Goal: Task Accomplishment & Management: Use online tool/utility

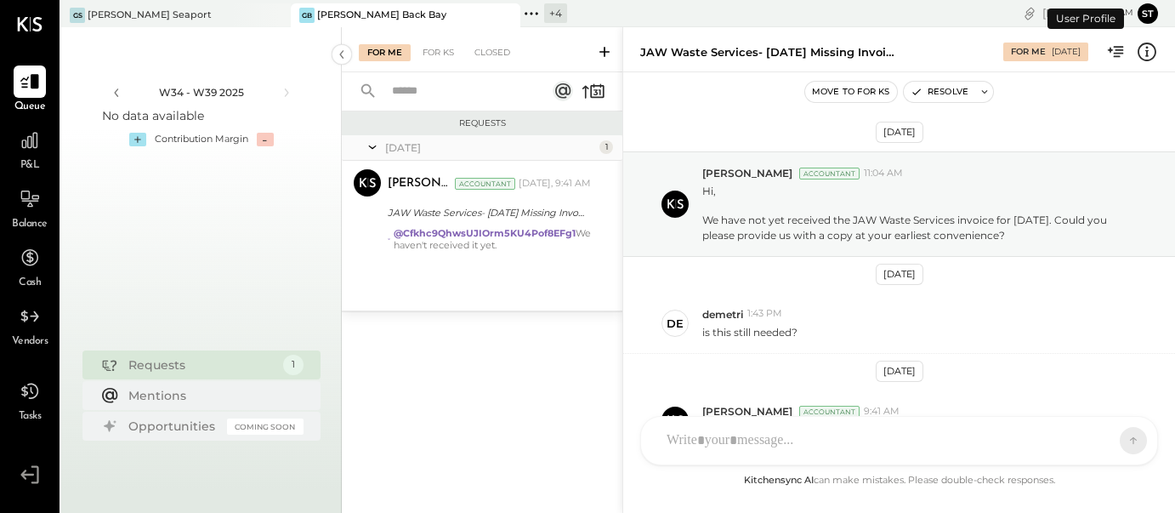
scroll to position [106, 0]
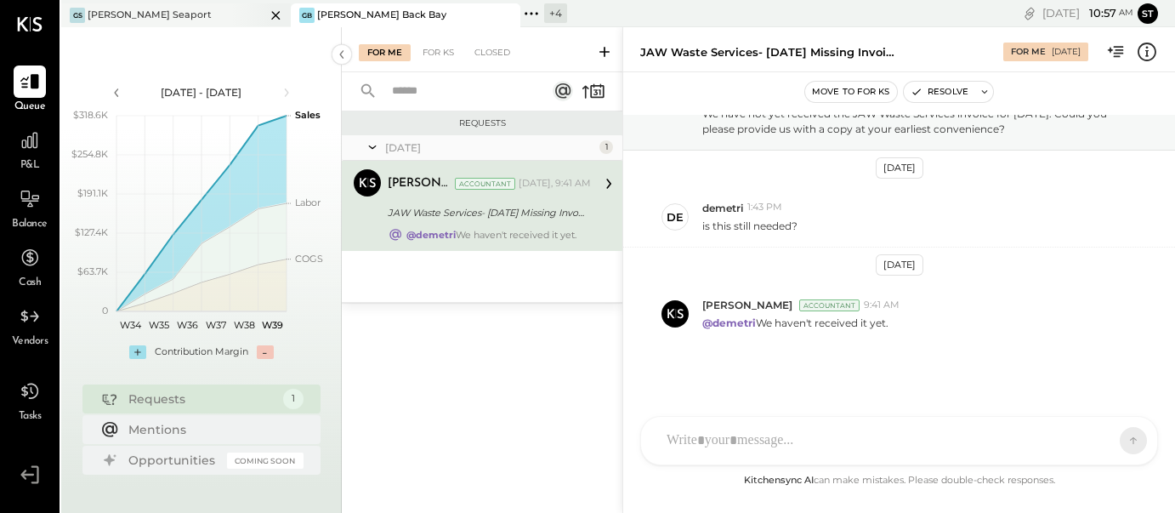
click at [131, 8] on div "[PERSON_NAME] Seaport" at bounding box center [163, 15] width 204 height 15
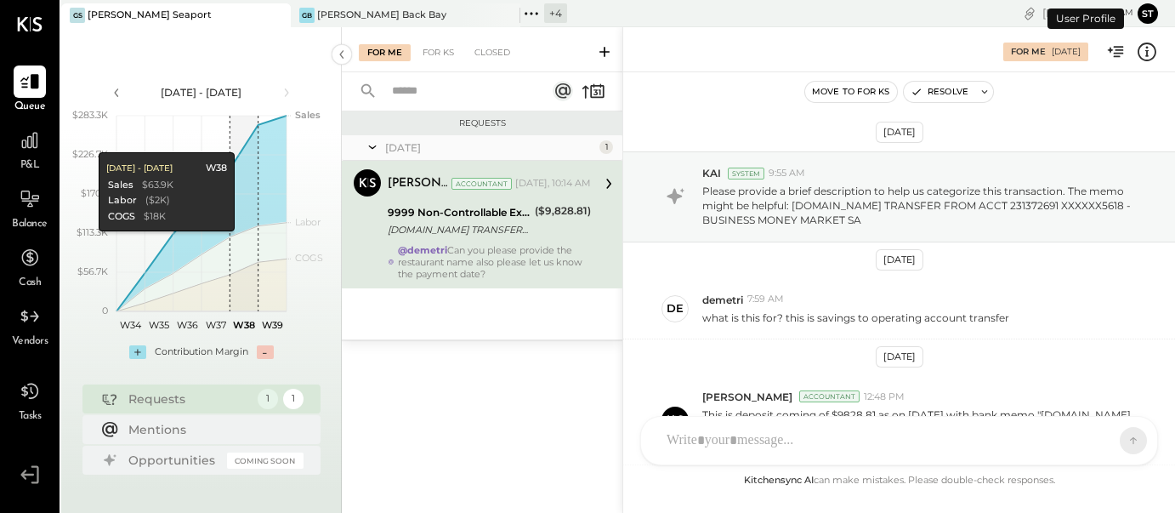
scroll to position [329, 0]
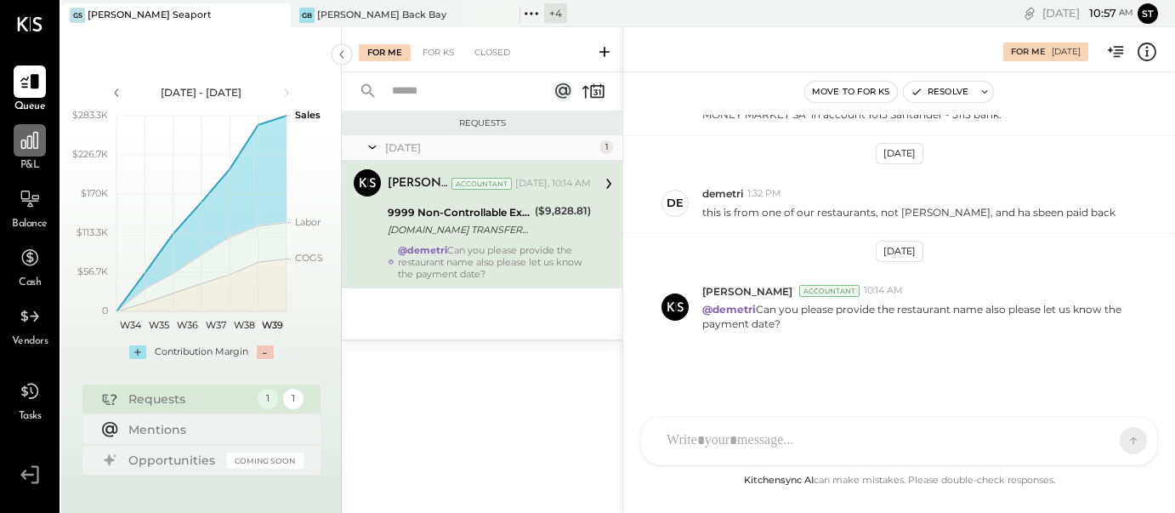
click at [24, 148] on icon at bounding box center [29, 140] width 17 height 17
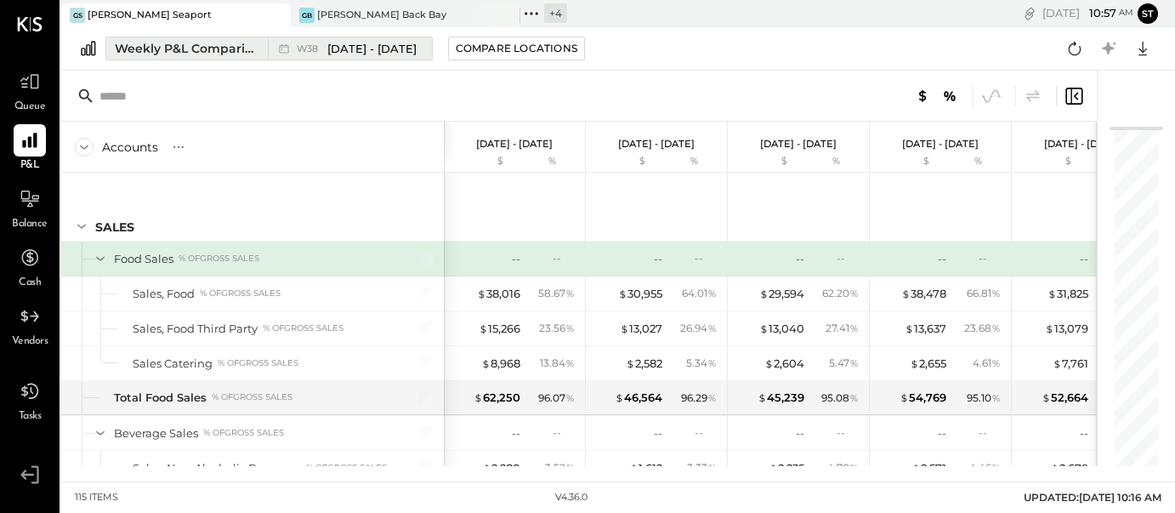
click at [371, 50] on span "[DATE] - [DATE]" at bounding box center [371, 49] width 89 height 16
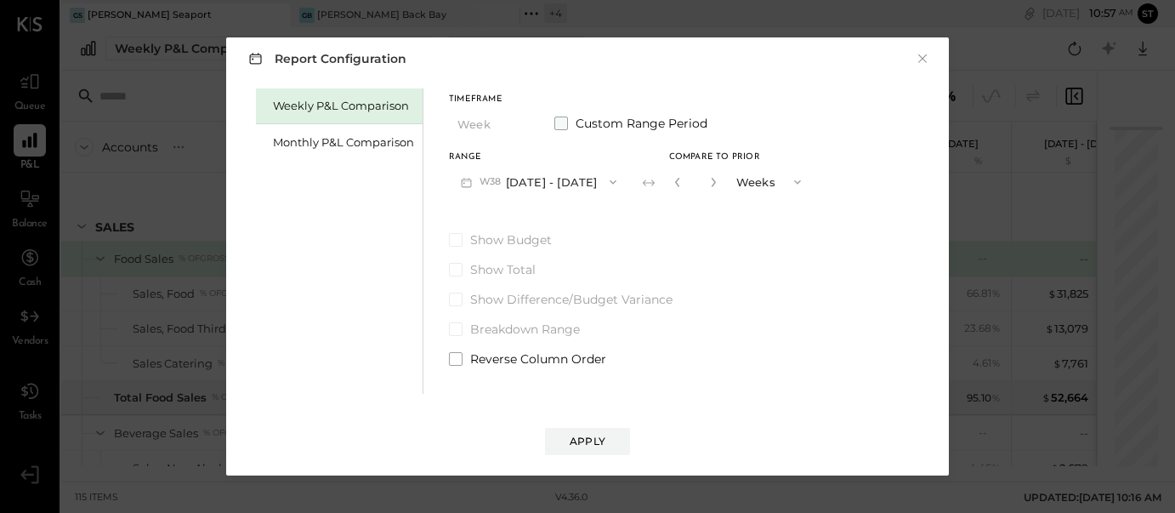
click at [559, 121] on span at bounding box center [561, 123] width 14 height 14
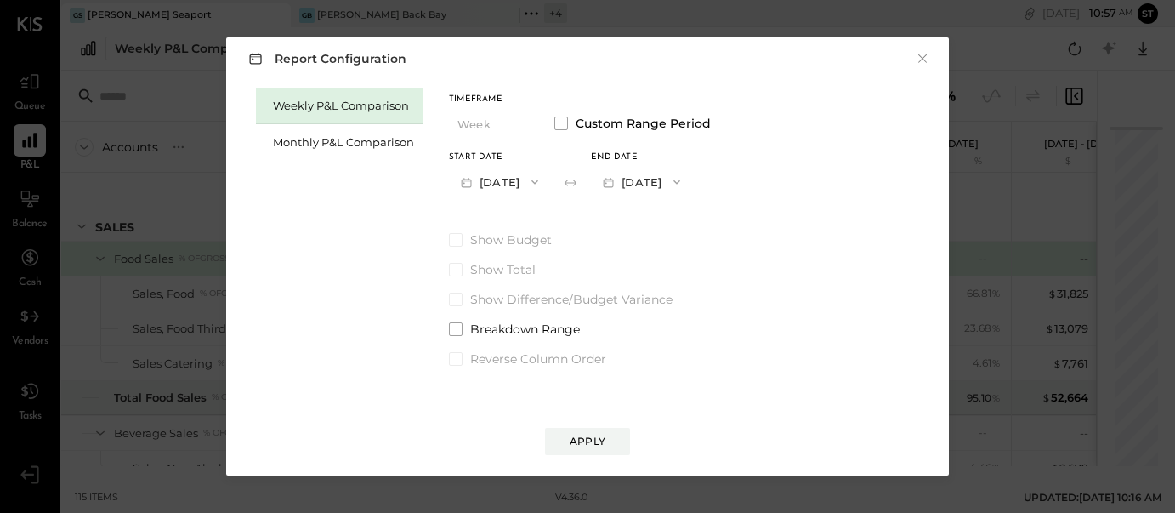
click at [497, 181] on button "[DATE]" at bounding box center [499, 181] width 101 height 31
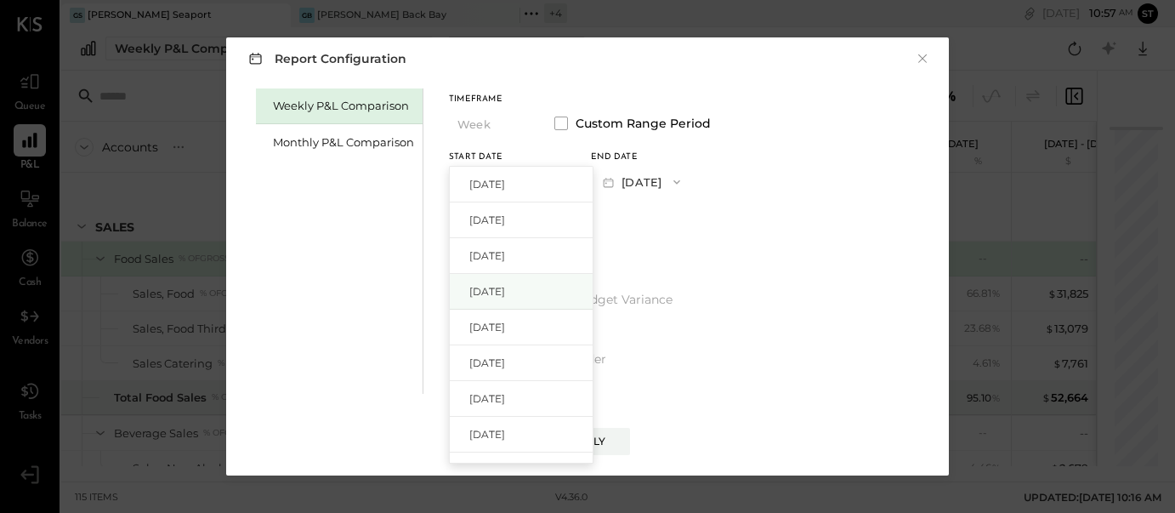
click at [517, 282] on div "[DATE]" at bounding box center [521, 292] width 143 height 36
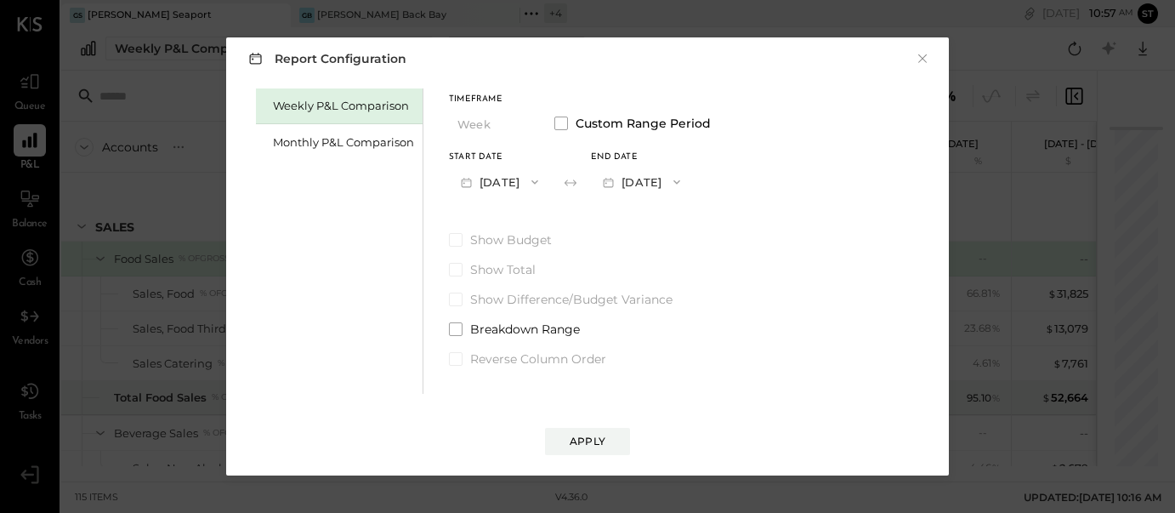
click at [684, 182] on icon "button" at bounding box center [677, 182] width 14 height 14
click at [647, 258] on span "[DATE]" at bounding box center [629, 255] width 36 height 14
click at [542, 183] on span "button" at bounding box center [530, 182] width 22 height 14
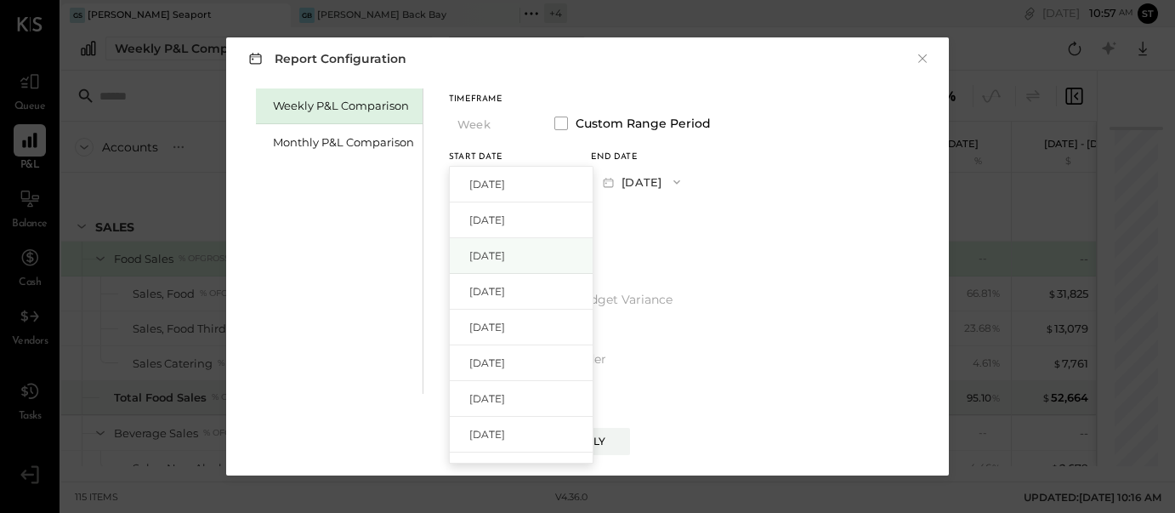
click at [519, 264] on div "[DATE]" at bounding box center [521, 256] width 143 height 36
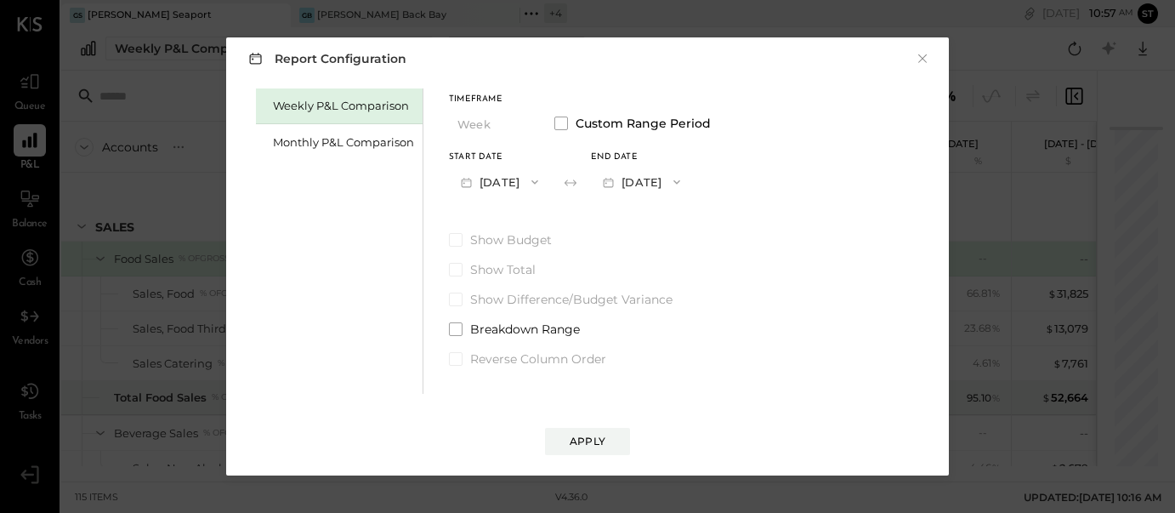
click at [684, 181] on icon "button" at bounding box center [677, 182] width 14 height 14
click at [701, 227] on div "[DATE]" at bounding box center [663, 220] width 143 height 36
click at [589, 443] on div "Apply" at bounding box center [588, 441] width 36 height 14
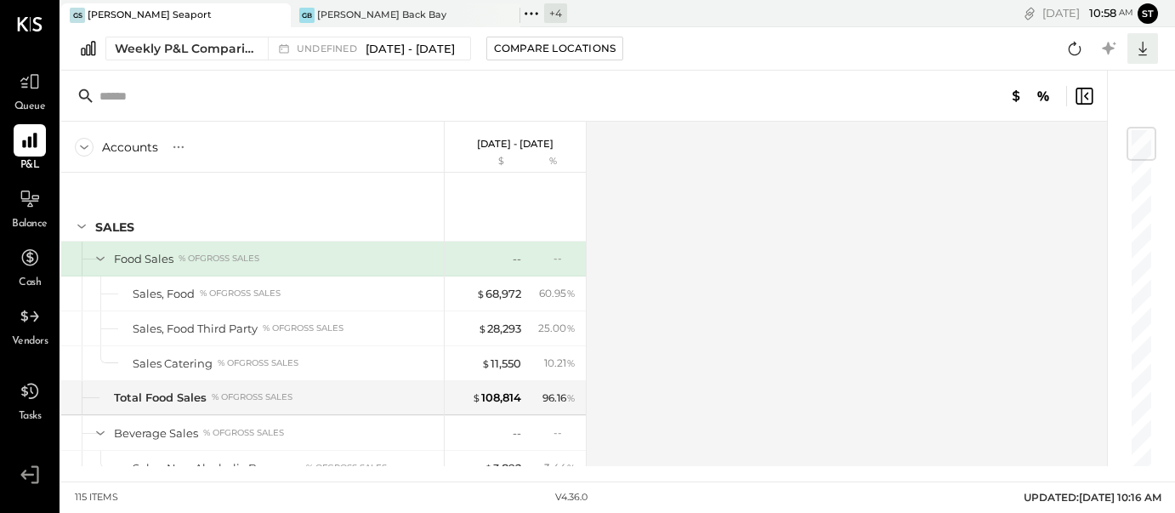
click at [1141, 50] on icon at bounding box center [1142, 49] width 9 height 14
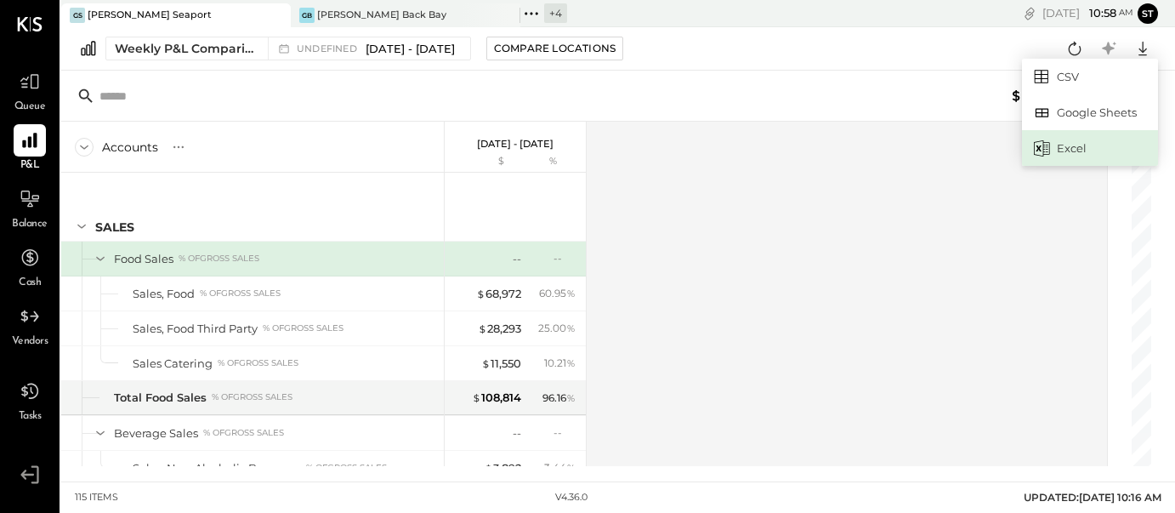
click at [1081, 140] on div "Excel" at bounding box center [1090, 148] width 136 height 36
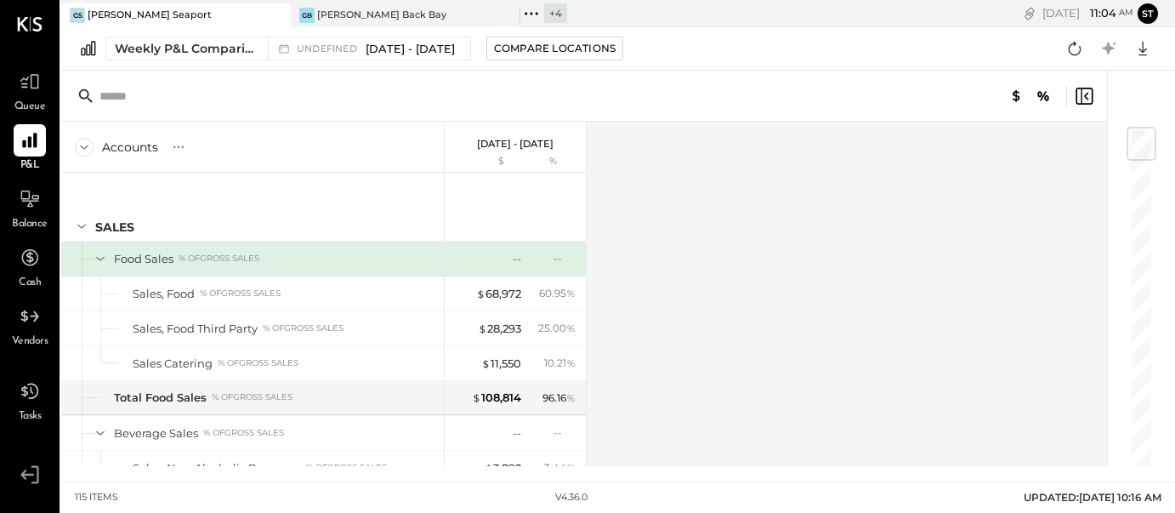
click at [673, 174] on div "Accounts S % GL [DATE] - [DATE] $ % SALES Food Sales % of GROSS SALES Sales, Fo…" at bounding box center [585, 294] width 1048 height 344
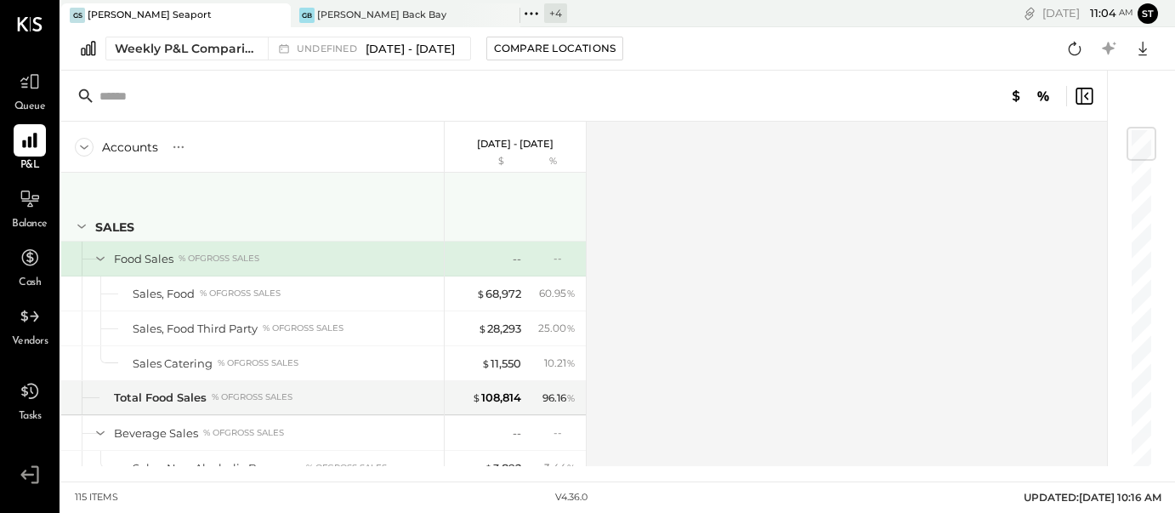
click at [533, 201] on div at bounding box center [517, 204] width 128 height 63
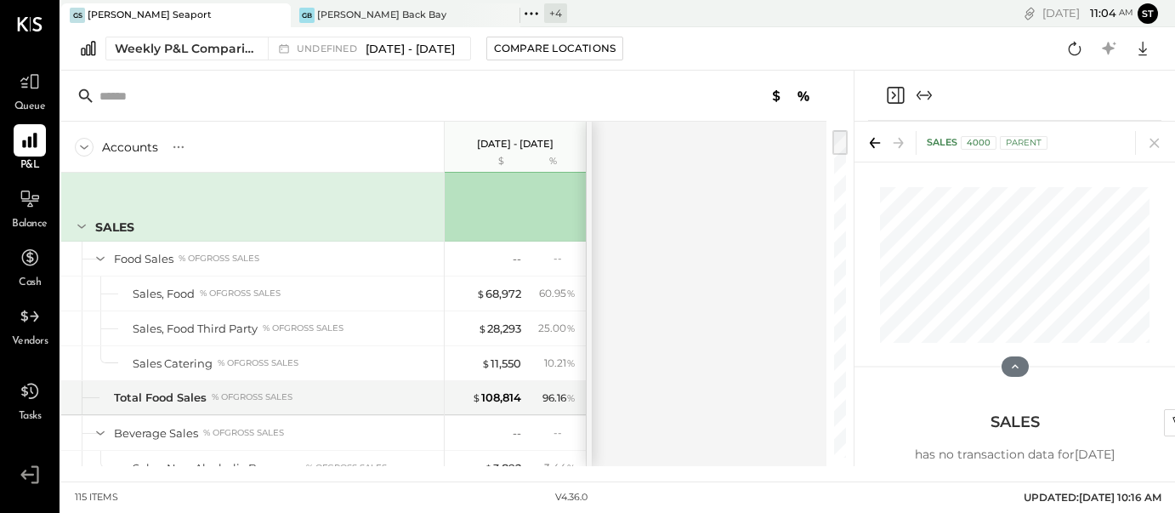
click at [746, 212] on div "Accounts S % GL [DATE] - [DATE] $ % SALES Food Sales % of GROSS SALES Sales, Fo…" at bounding box center [445, 294] width 768 height 344
click at [1152, 141] on icon at bounding box center [1153, 143] width 9 height 9
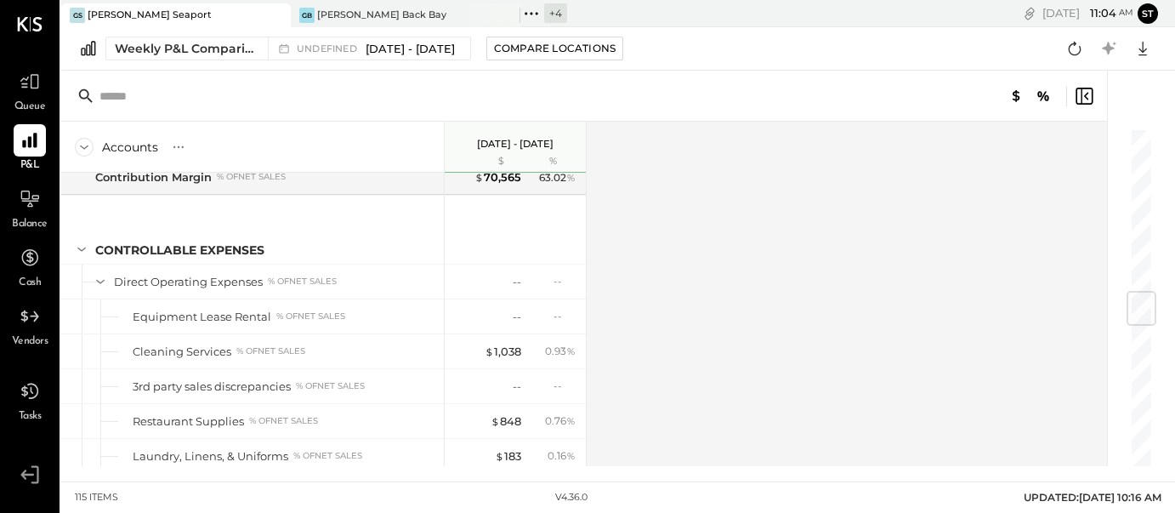
scroll to position [1406, 0]
click at [683, 213] on div "Accounts S % GL [DATE] - [DATE] $ % SALES Food Sales % of GROSS SALES Sales, Fo…" at bounding box center [585, 294] width 1048 height 344
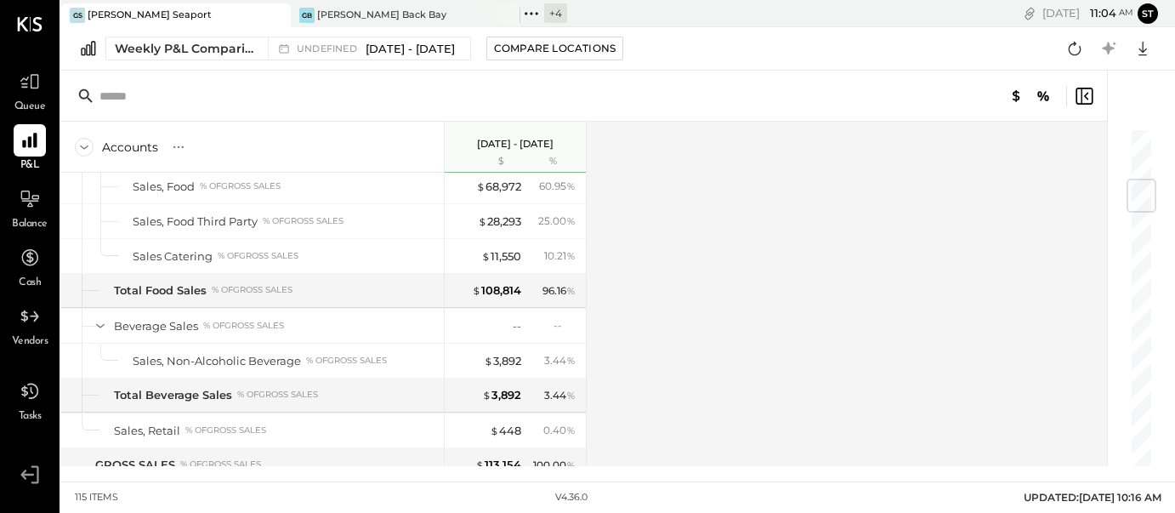
scroll to position [0, 0]
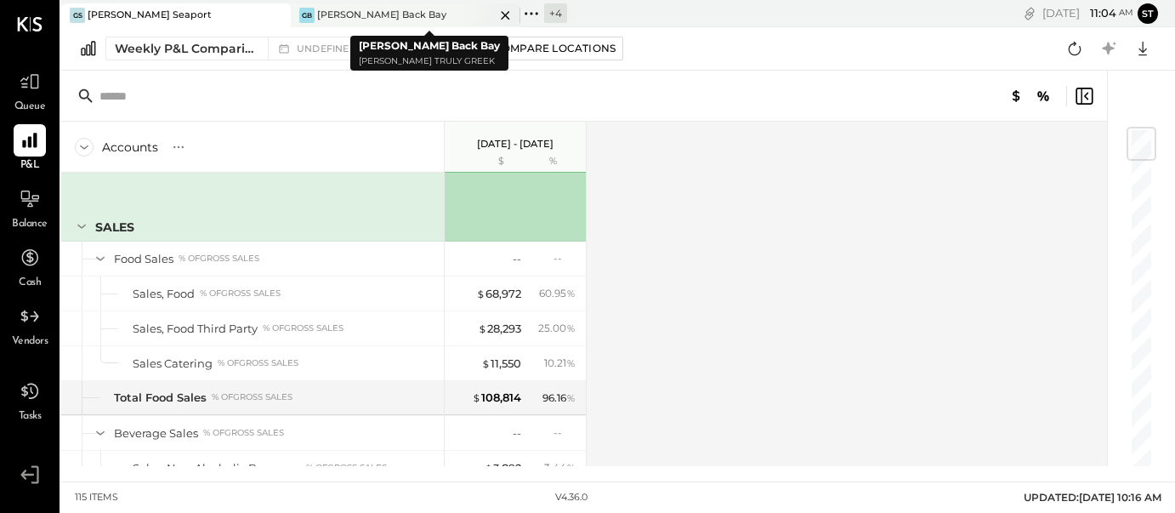
click at [507, 18] on icon at bounding box center [505, 15] width 21 height 20
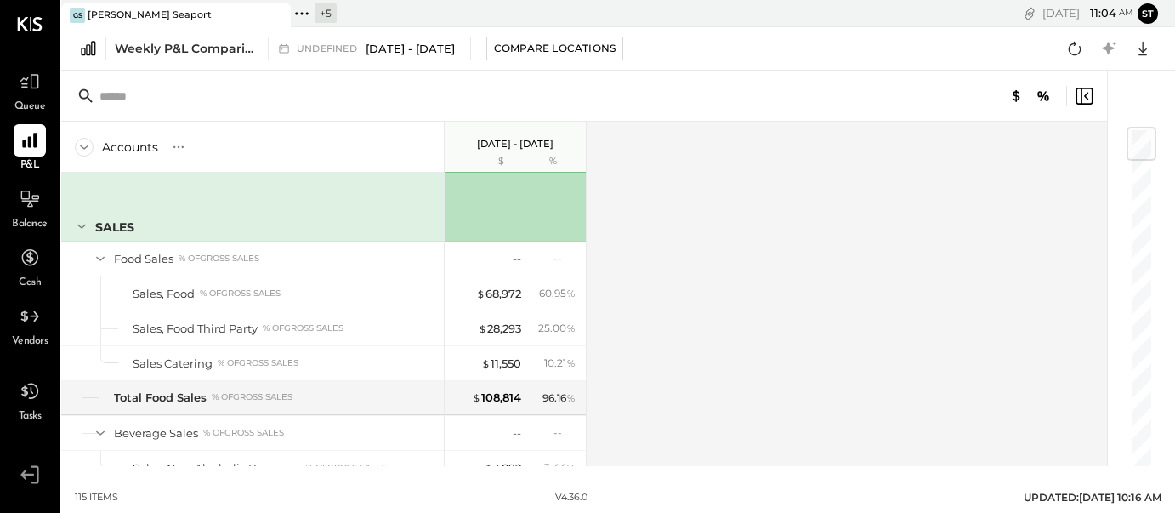
click at [321, 13] on div "+ 5" at bounding box center [326, 13] width 22 height 20
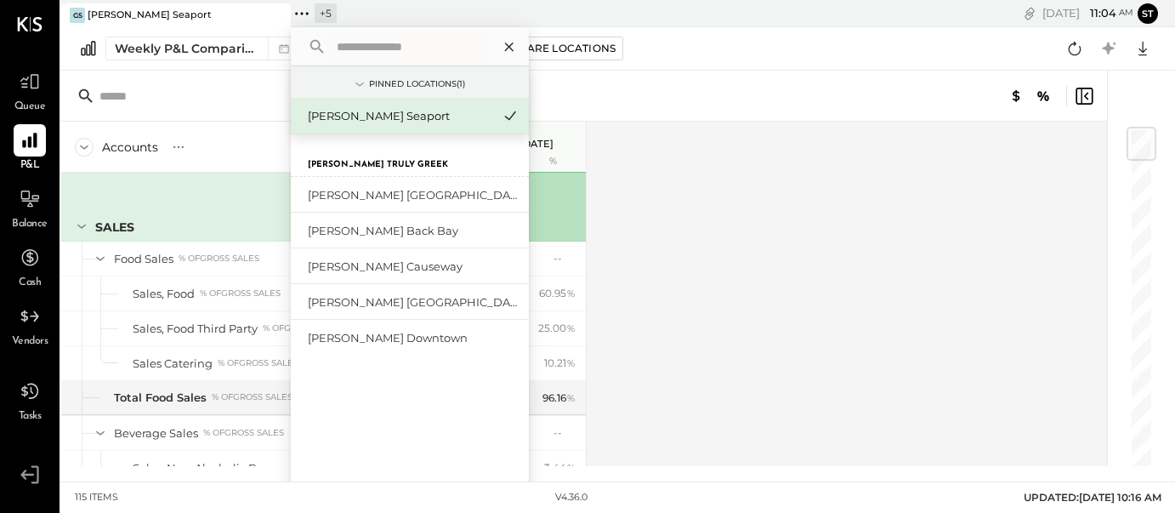
click at [512, 45] on icon at bounding box center [509, 47] width 22 height 22
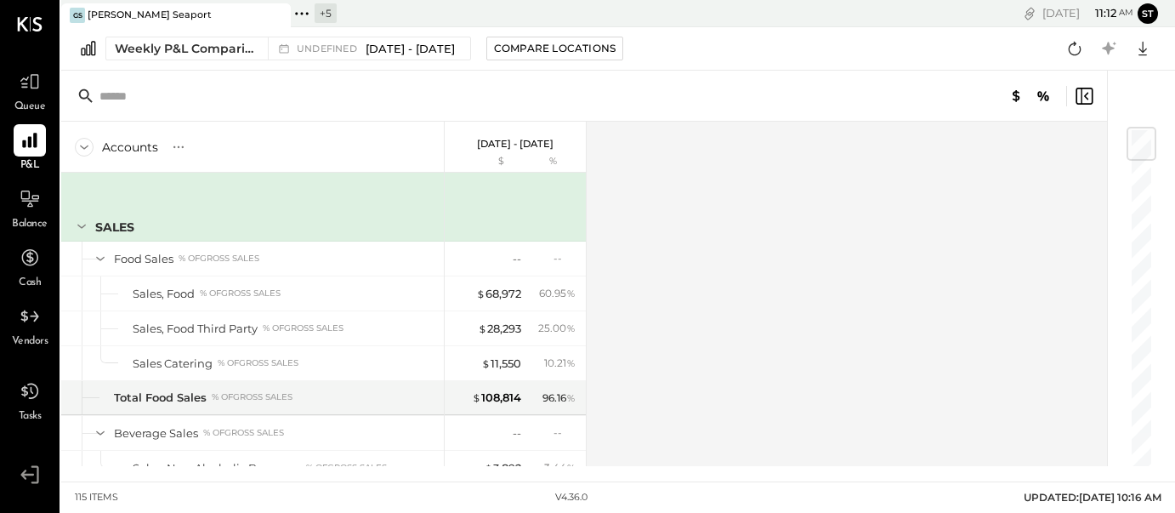
click at [227, 12] on div "[PERSON_NAME] Seaport" at bounding box center [163, 15] width 204 height 15
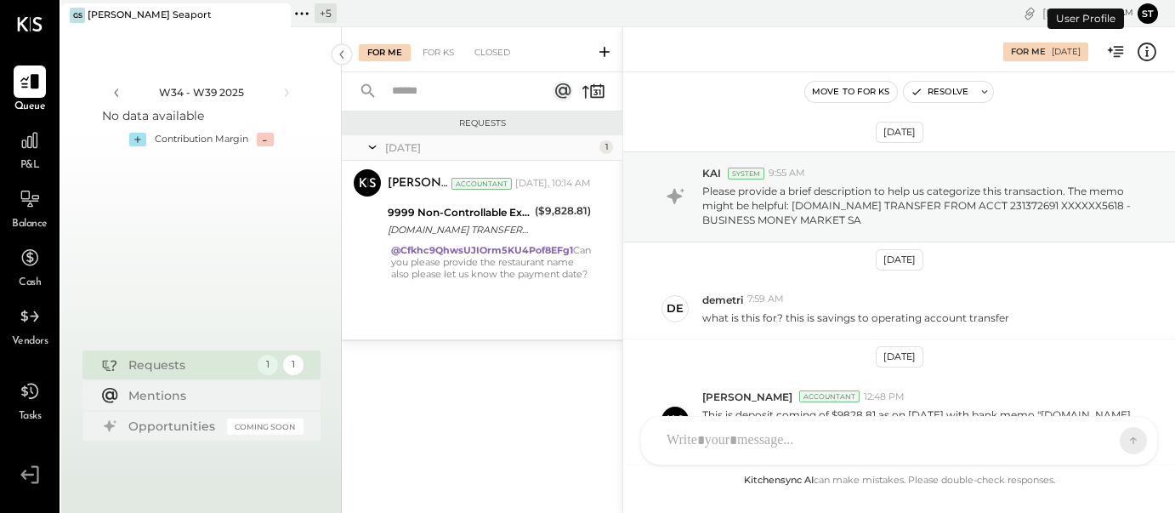
scroll to position [329, 0]
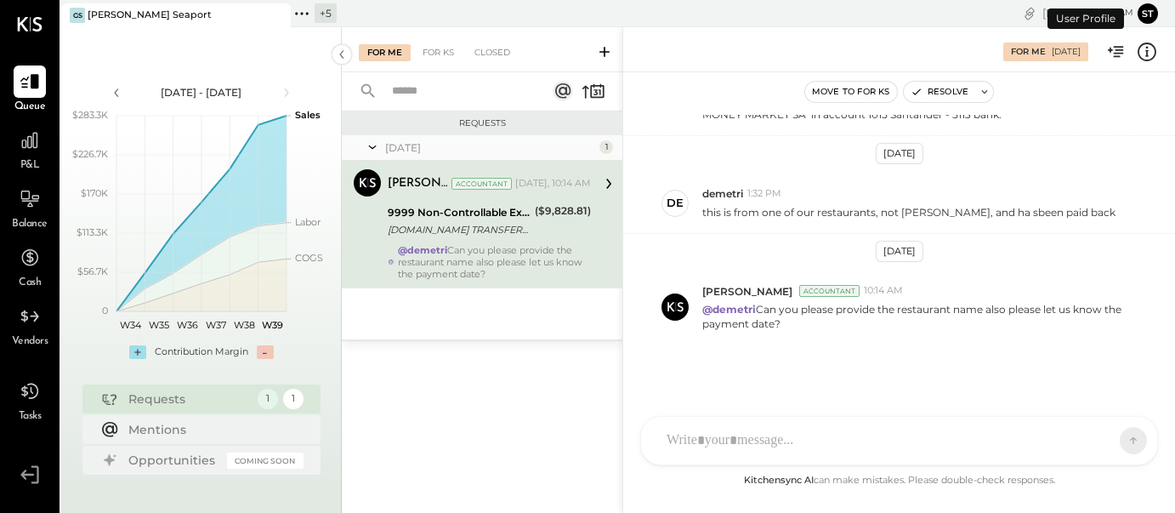
click at [302, 15] on icon at bounding box center [302, 14] width 22 height 22
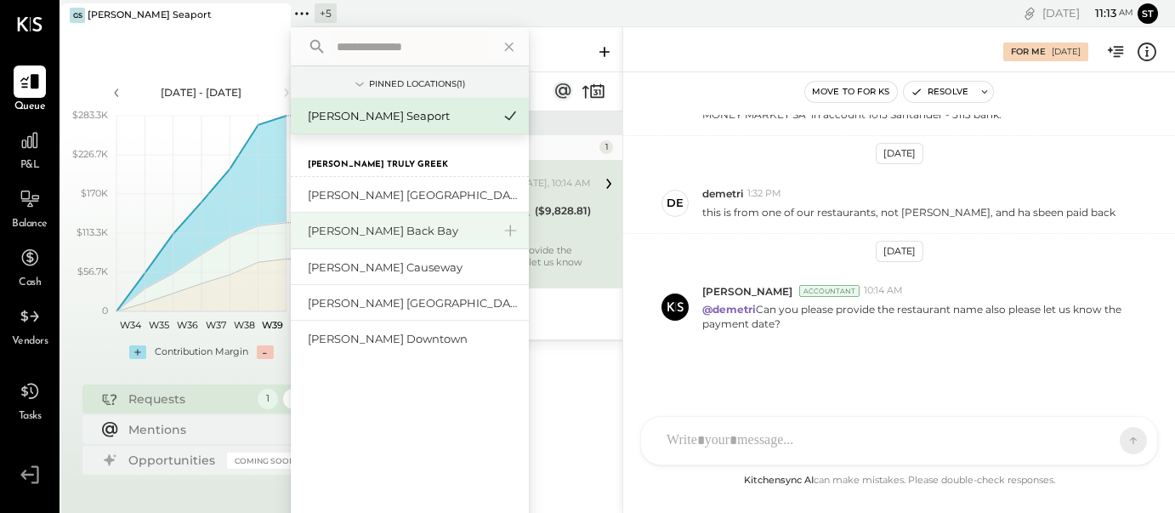
click at [378, 235] on div "[PERSON_NAME] Back Bay" at bounding box center [400, 231] width 184 height 16
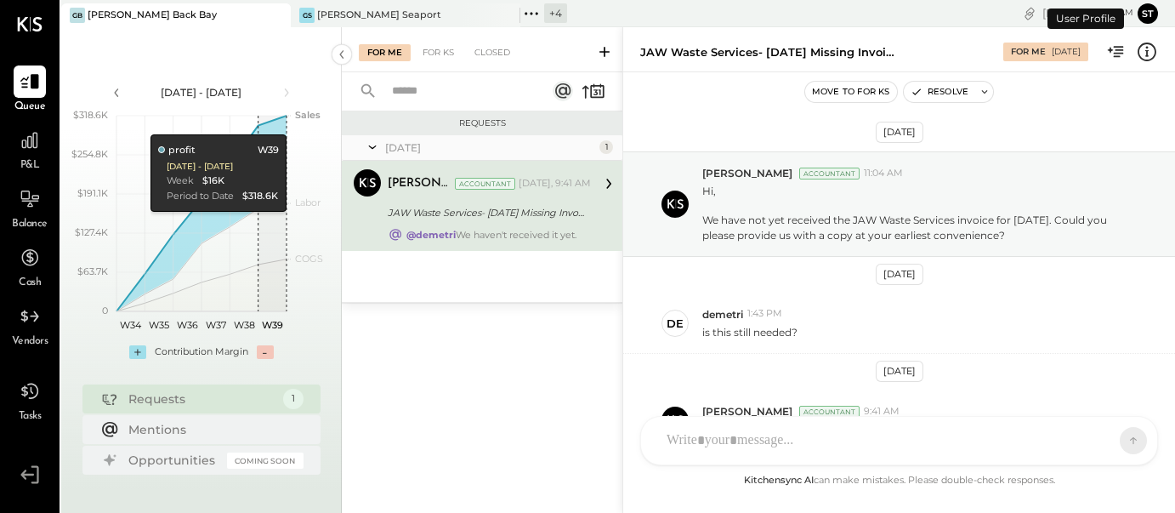
scroll to position [106, 0]
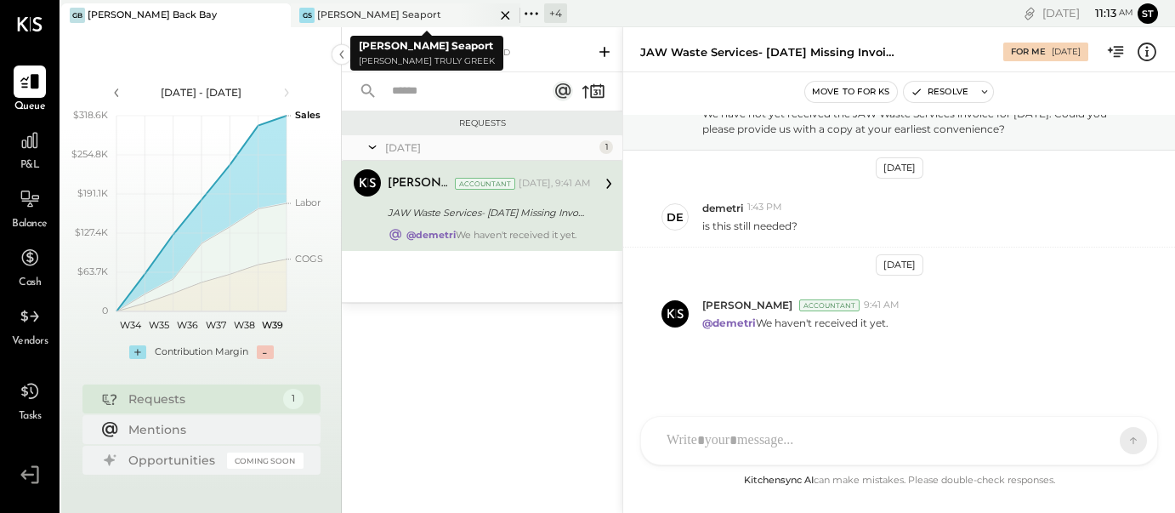
click at [502, 13] on icon at bounding box center [505, 15] width 9 height 9
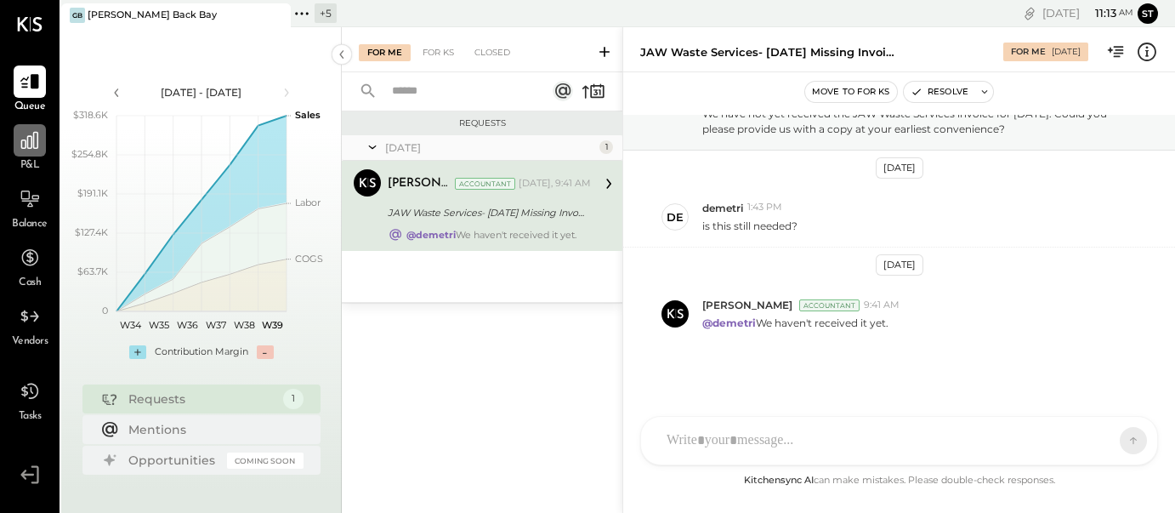
click at [31, 145] on icon at bounding box center [29, 140] width 17 height 17
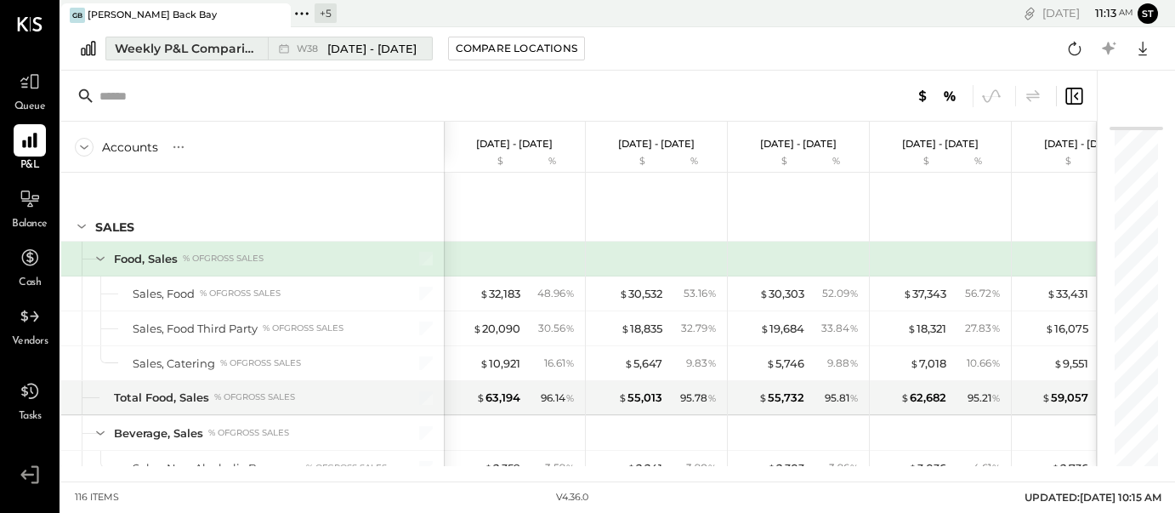
click at [374, 56] on div "W38 Sep 15 - 21, 2025" at bounding box center [346, 48] width 156 height 22
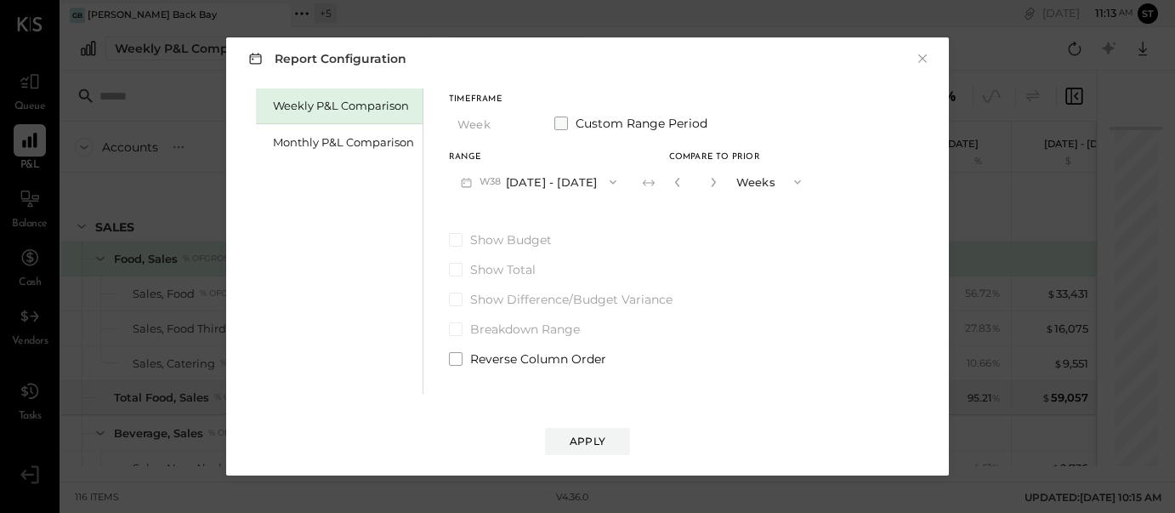
click at [563, 127] on span at bounding box center [561, 123] width 14 height 14
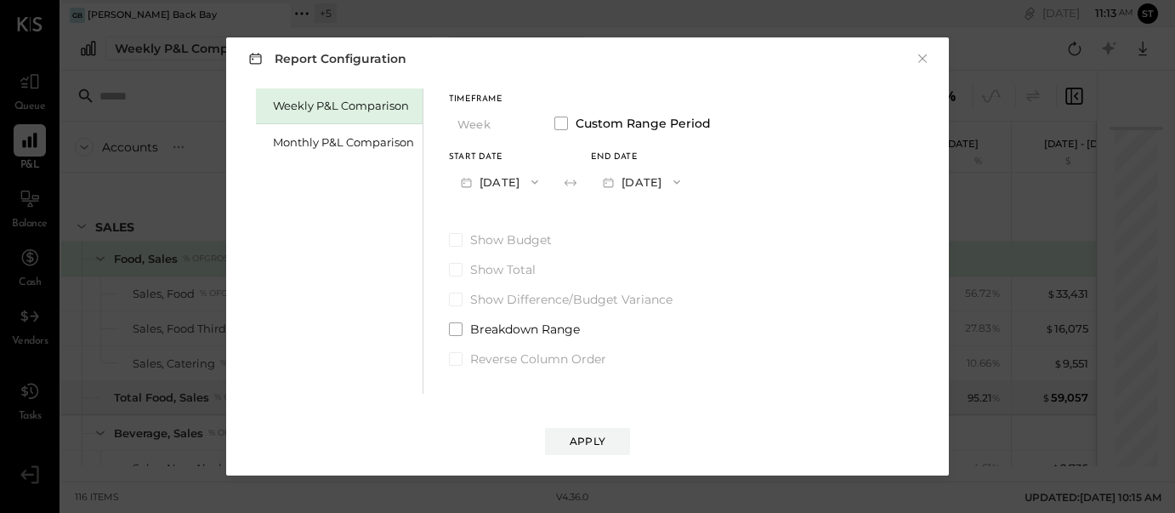
click at [542, 184] on icon "button" at bounding box center [535, 182] width 14 height 14
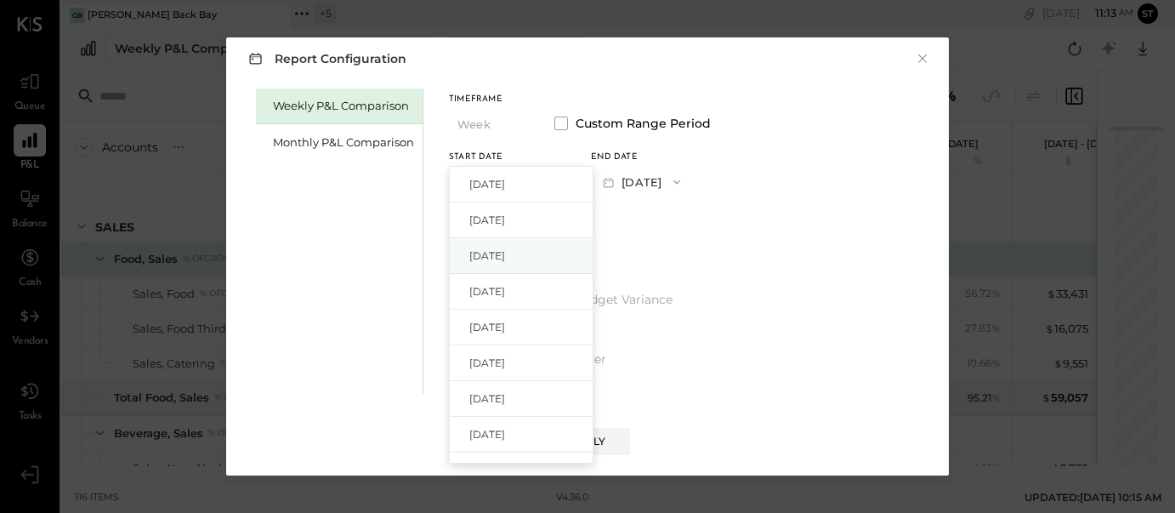
click at [538, 258] on div "[DATE]" at bounding box center [521, 256] width 143 height 36
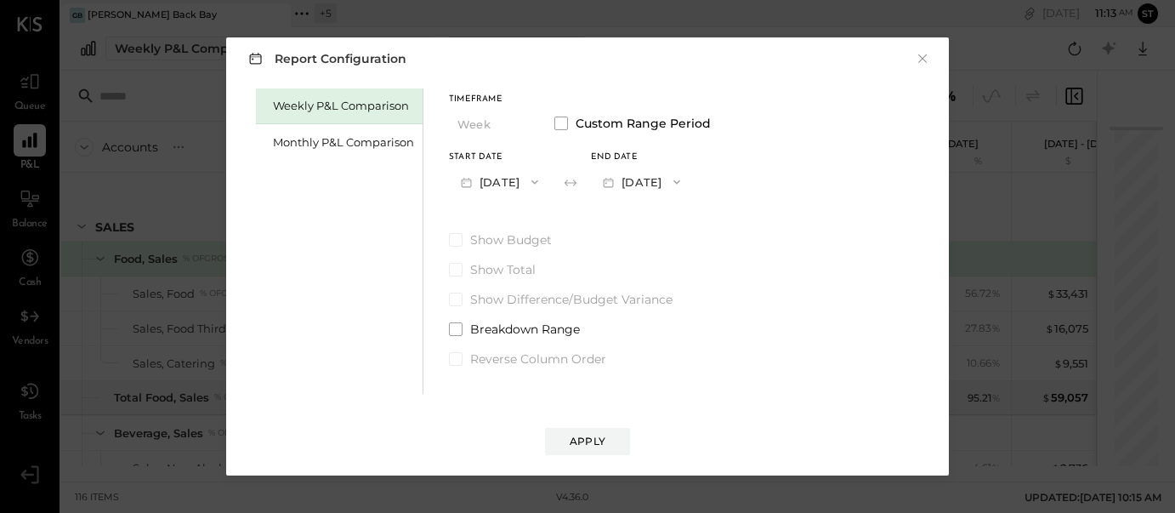
click at [684, 183] on icon "button" at bounding box center [677, 182] width 14 height 14
click at [711, 215] on div "[DATE]" at bounding box center [663, 220] width 143 height 36
click at [601, 438] on div "Apply" at bounding box center [588, 441] width 36 height 14
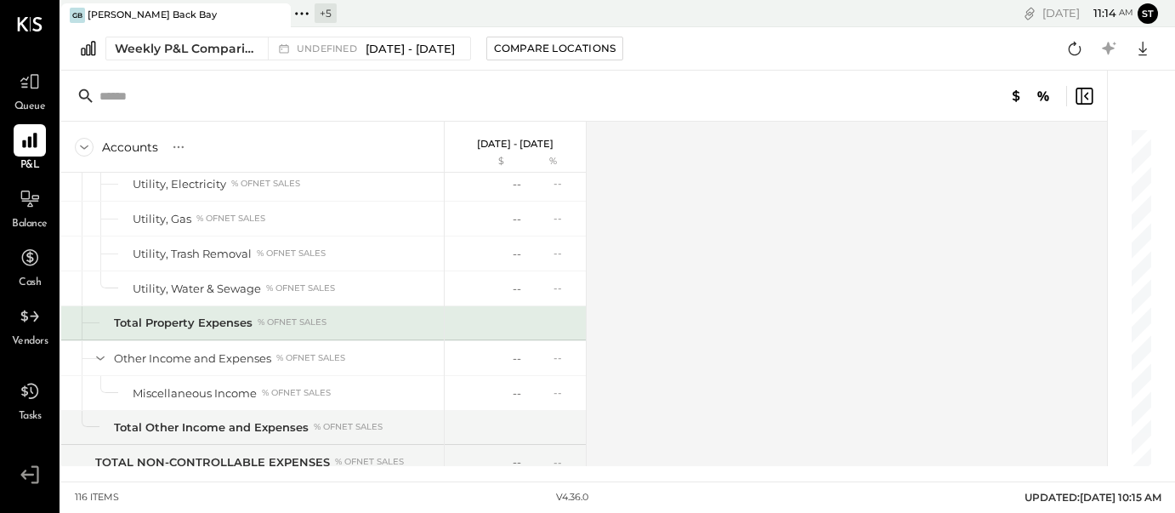
scroll to position [3508, 0]
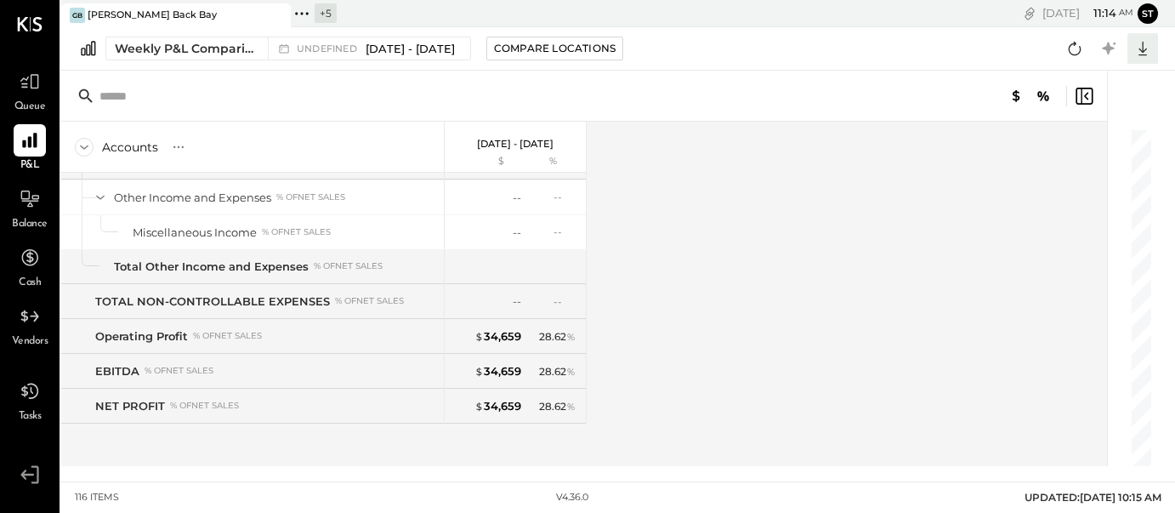
click at [1141, 44] on icon at bounding box center [1143, 48] width 22 height 22
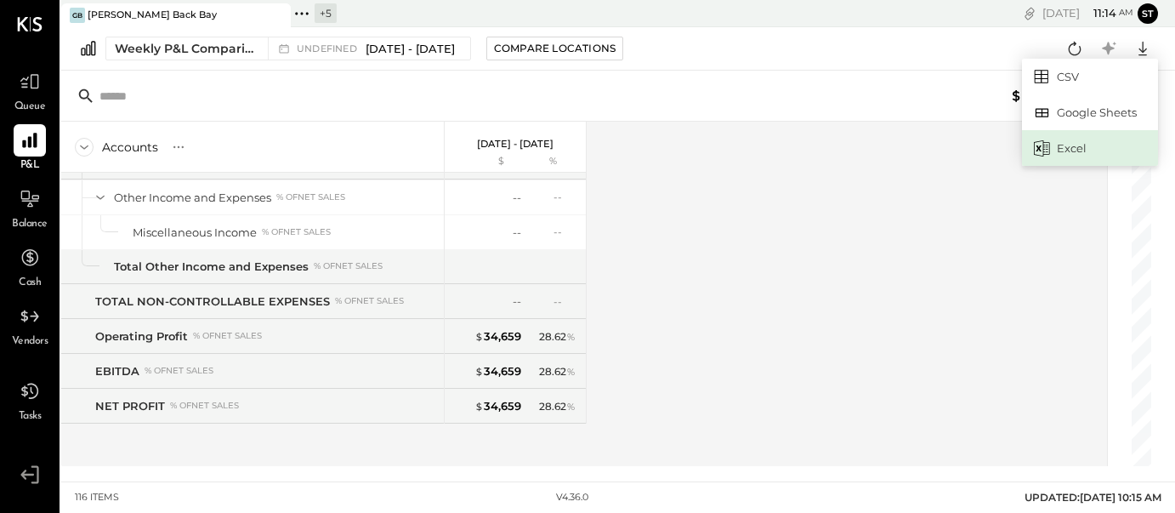
click at [1078, 154] on div "Excel" at bounding box center [1090, 148] width 136 height 36
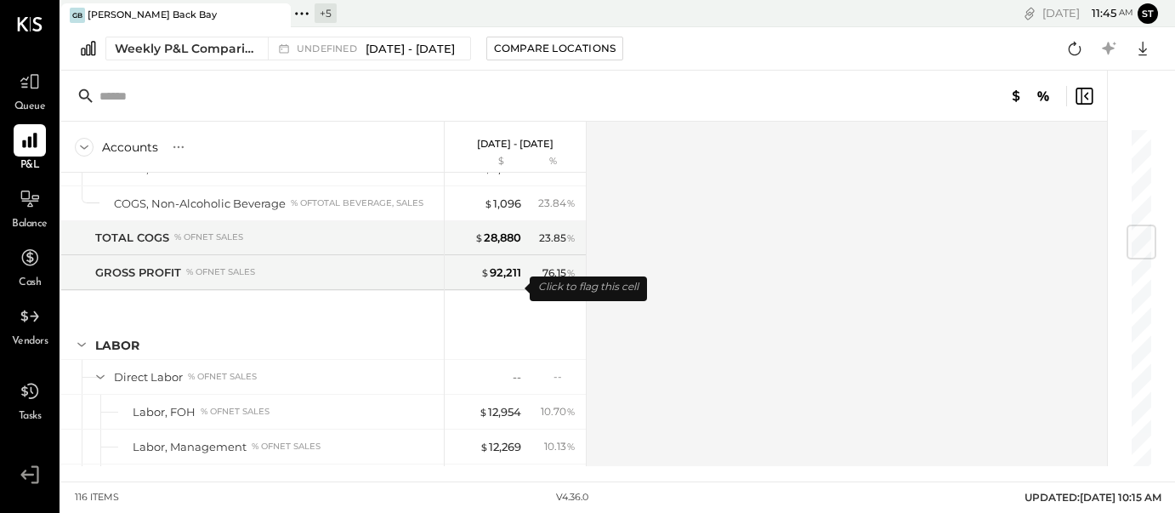
scroll to position [0, 0]
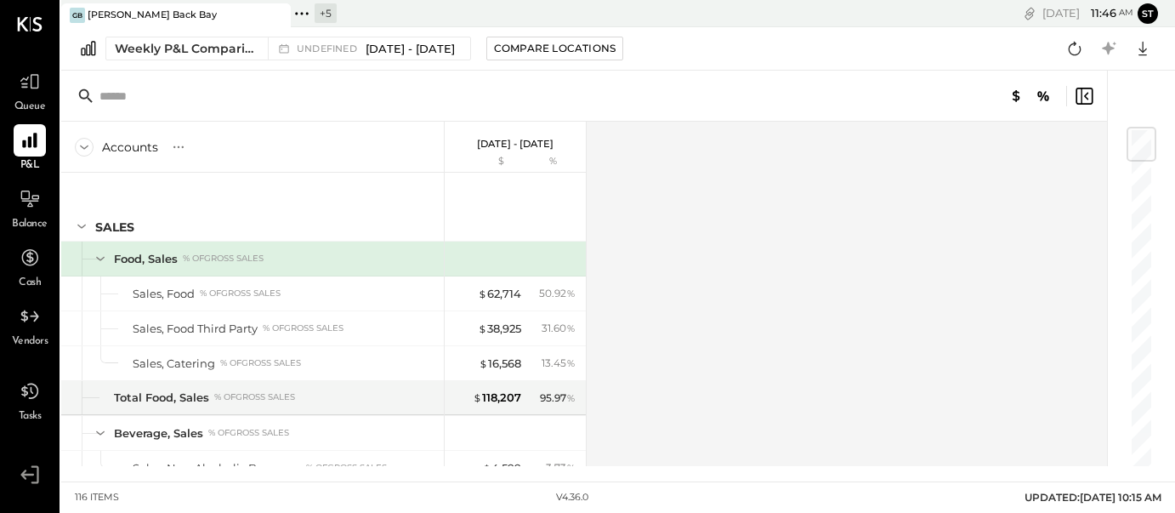
click at [213, 14] on div "GB Greco Back Bay" at bounding box center [163, 15] width 204 height 15
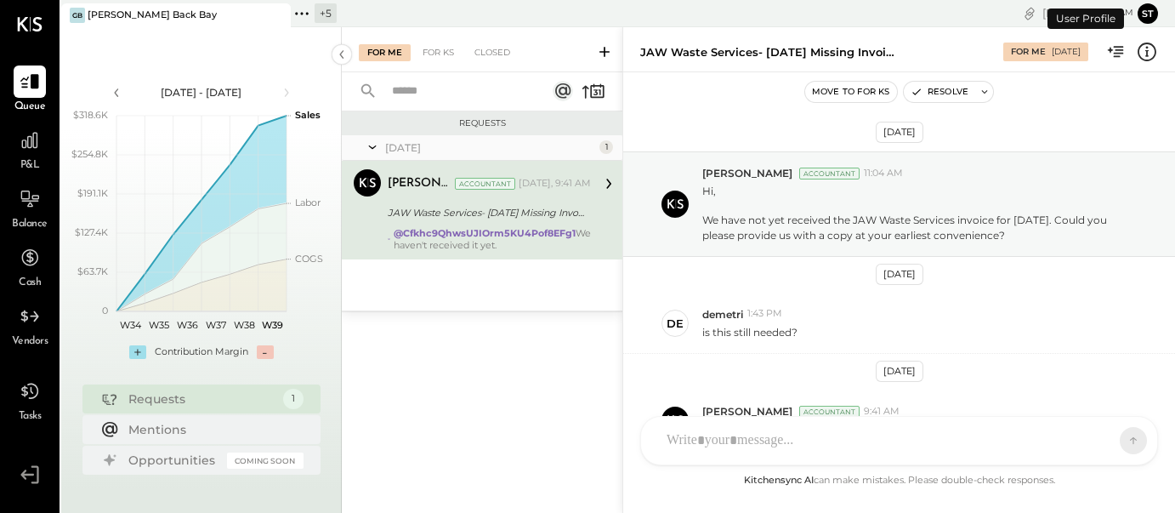
scroll to position [106, 0]
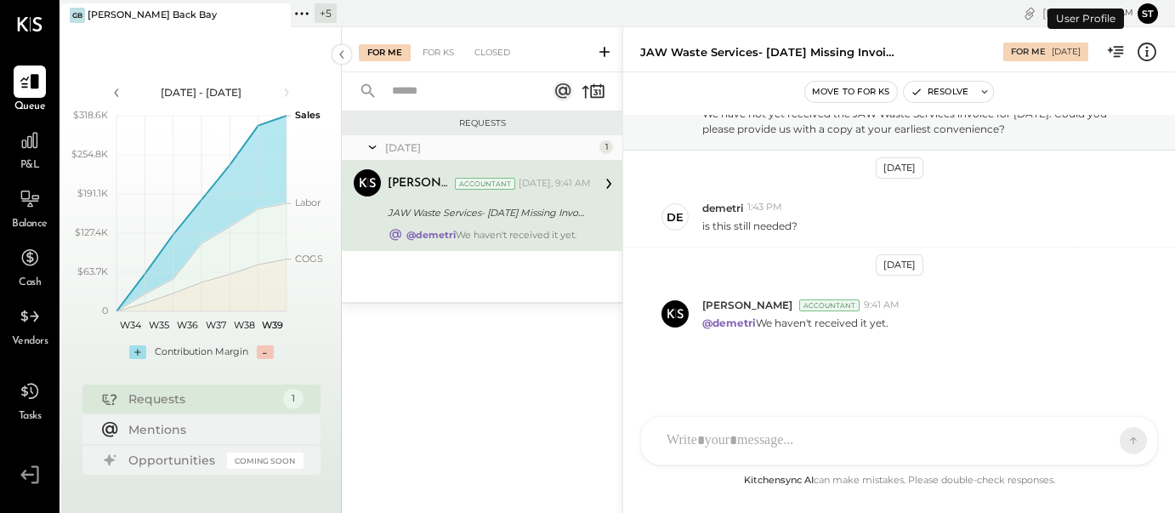
click at [306, 17] on icon at bounding box center [302, 14] width 22 height 22
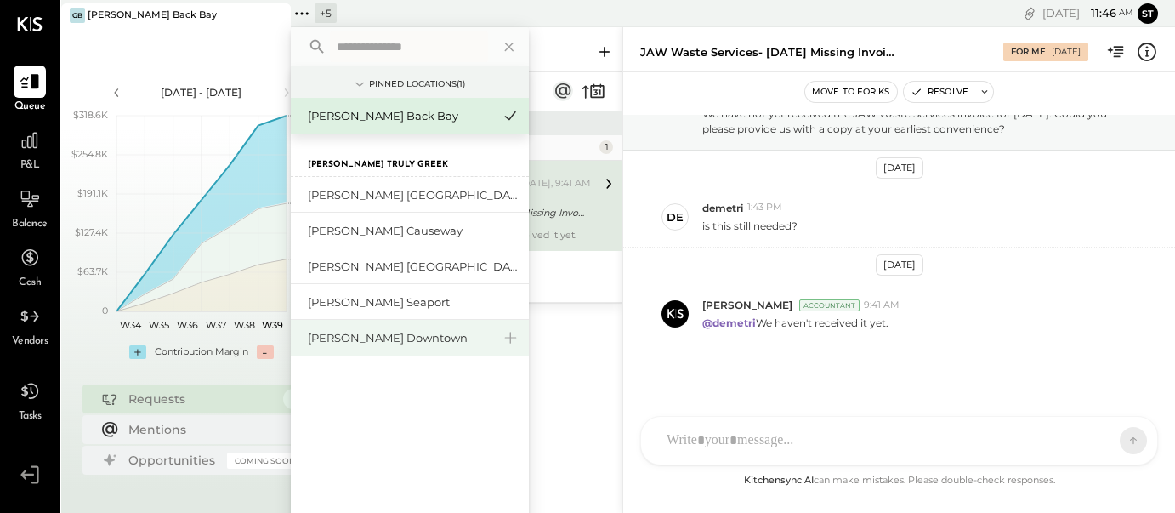
click at [389, 341] on div "[PERSON_NAME] Downtown" at bounding box center [400, 338] width 184 height 16
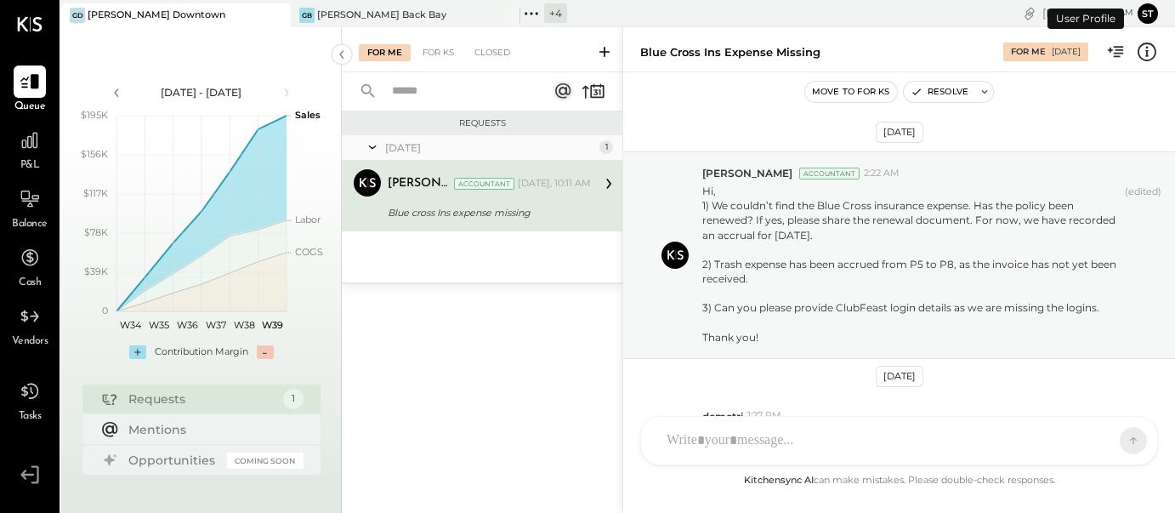
scroll to position [236, 0]
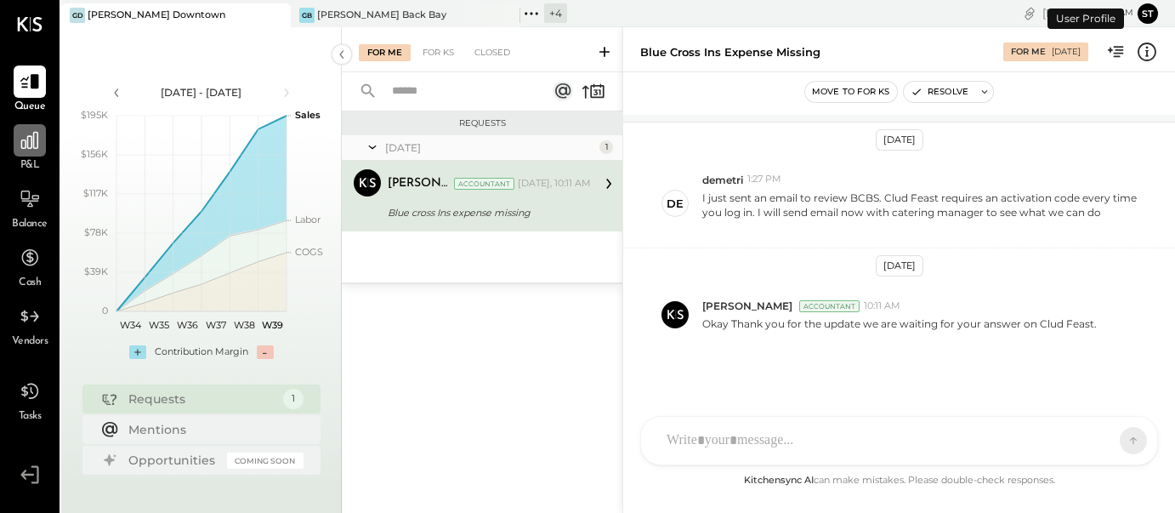
click at [25, 144] on icon at bounding box center [30, 140] width 22 height 22
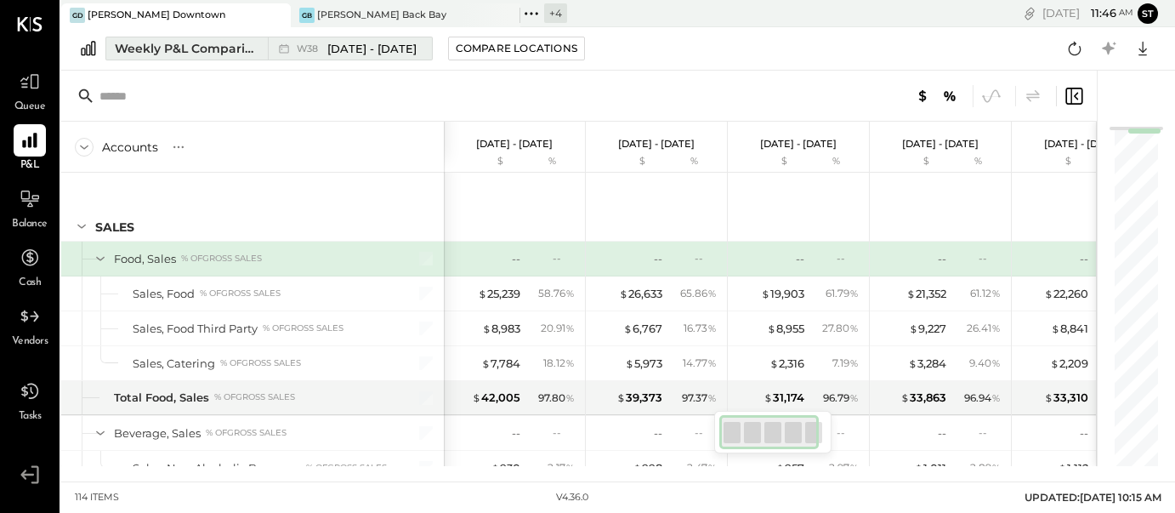
click at [367, 53] on span "[DATE] - [DATE]" at bounding box center [371, 49] width 89 height 16
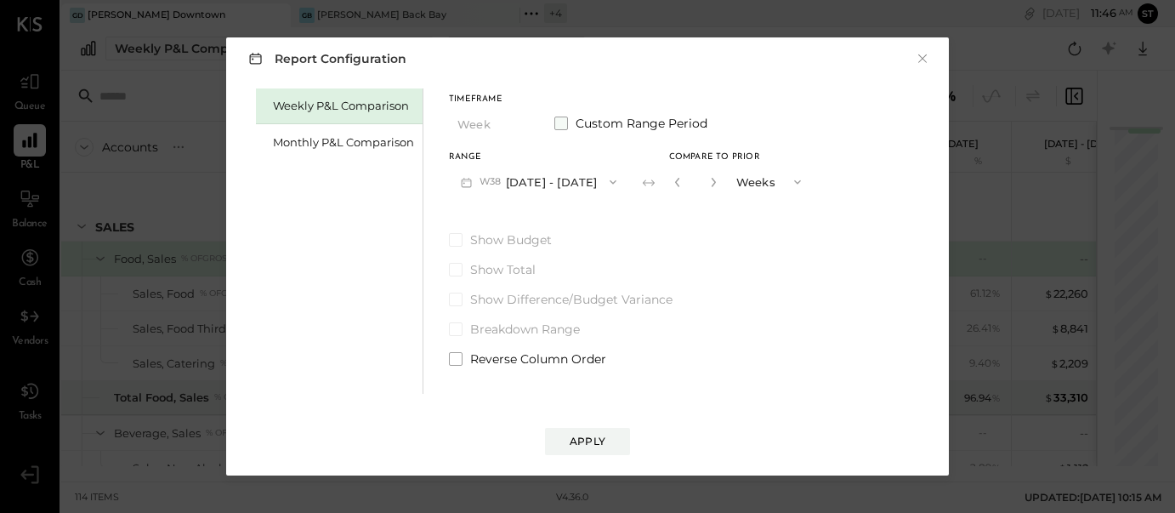
click at [562, 126] on span at bounding box center [561, 123] width 14 height 14
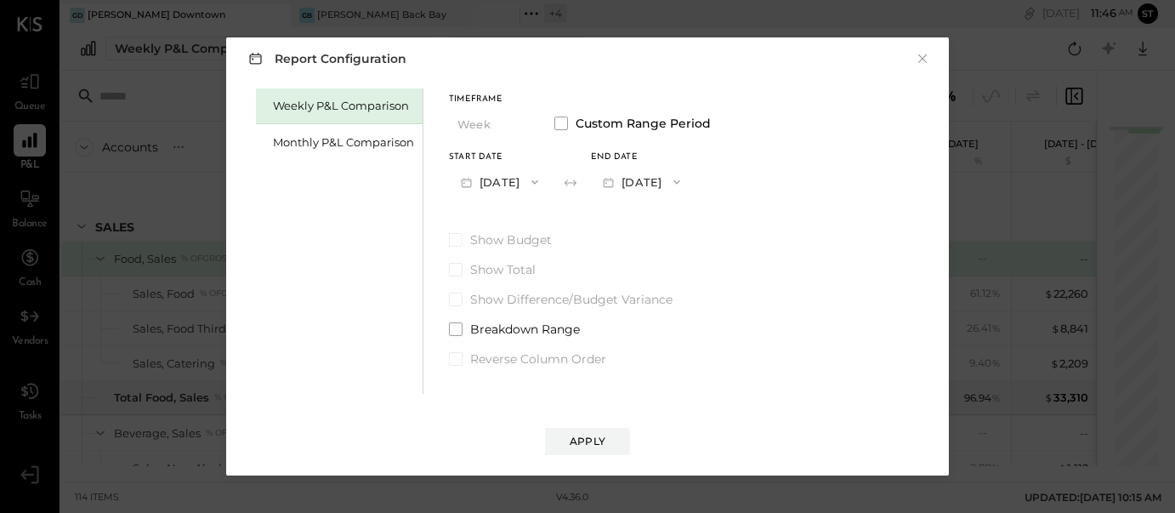
click at [512, 184] on button "[DATE]" at bounding box center [499, 181] width 101 height 31
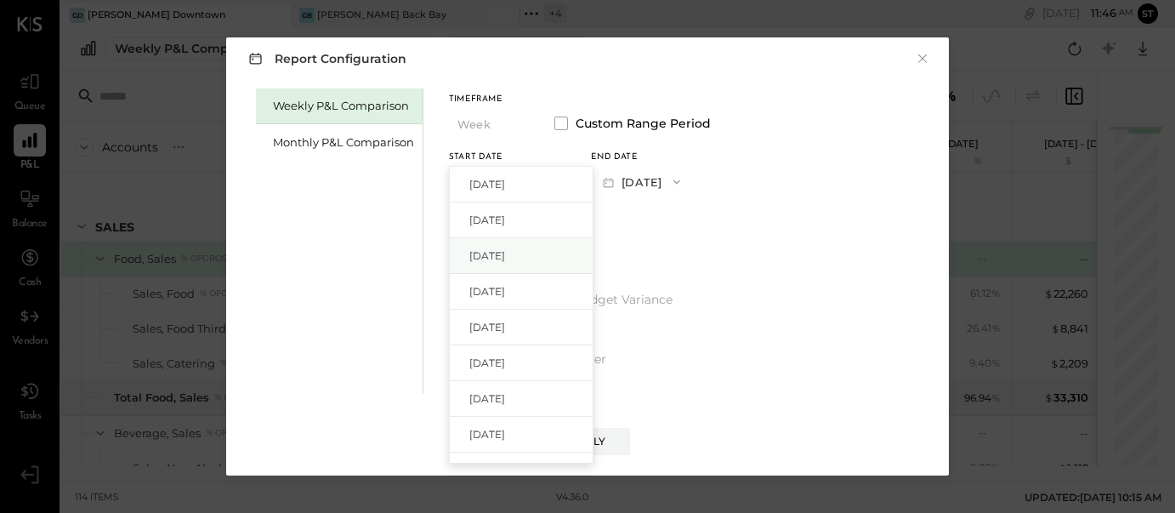
click at [505, 250] on span "[DATE]" at bounding box center [487, 255] width 36 height 14
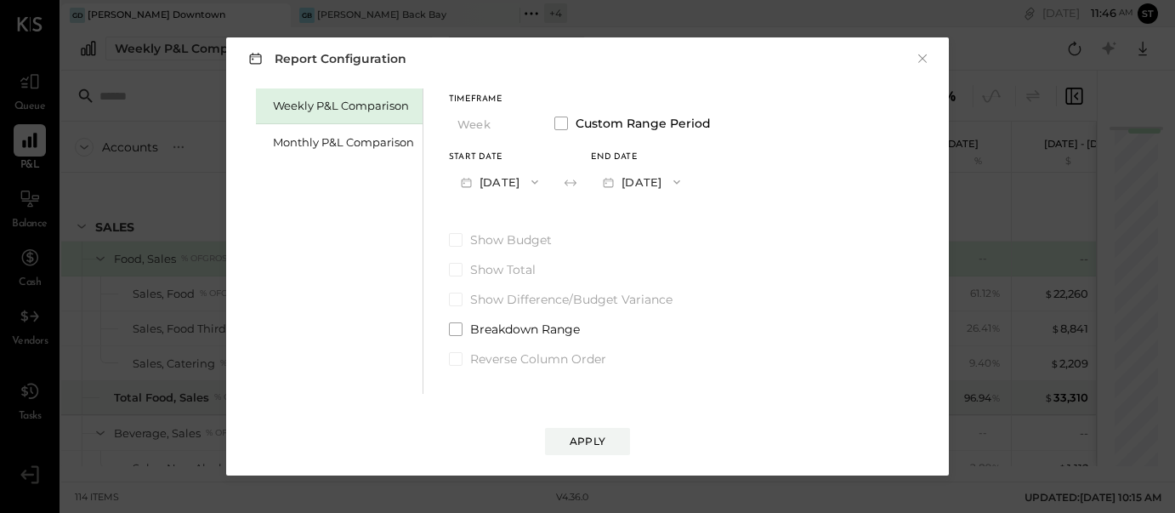
click at [692, 181] on button "[DATE]" at bounding box center [641, 181] width 101 height 31
click at [647, 219] on span "[DATE]" at bounding box center [629, 220] width 36 height 14
click at [594, 440] on div "Apply" at bounding box center [588, 441] width 36 height 14
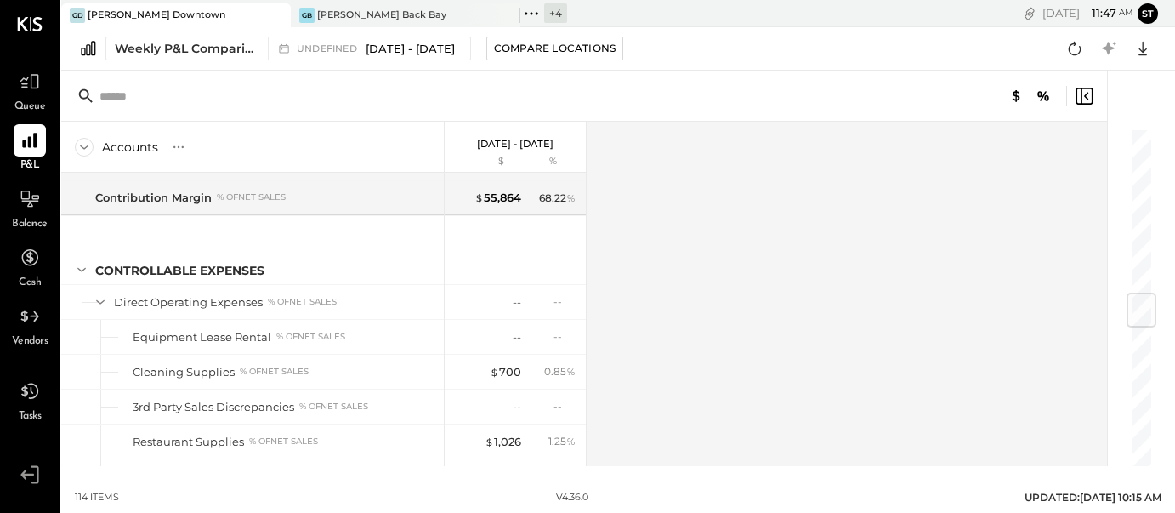
scroll to position [1423, 0]
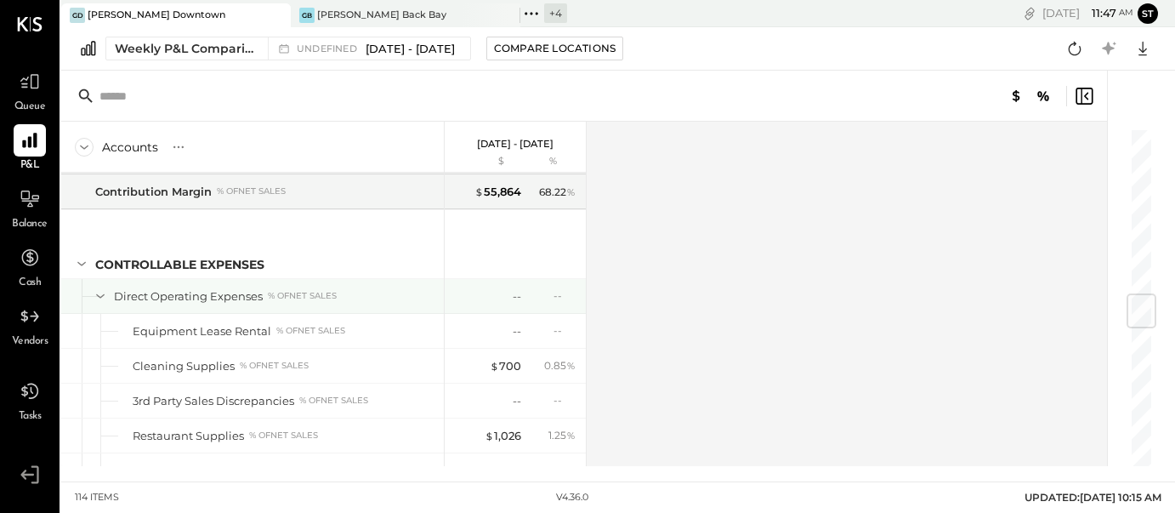
click at [354, 298] on div "Direct Operating Expenses % of NET SALES" at bounding box center [275, 296] width 323 height 16
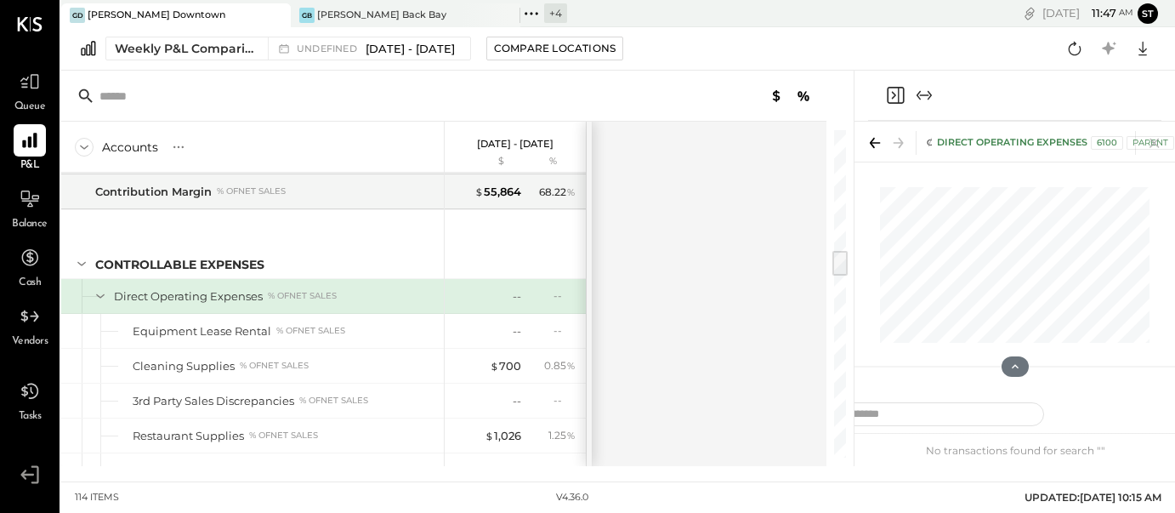
click at [664, 275] on div "Accounts S % GL Sep 8 - 21, 2025 $ % SALES Food, Sales % of GROSS SALES Sales, …" at bounding box center [445, 294] width 768 height 344
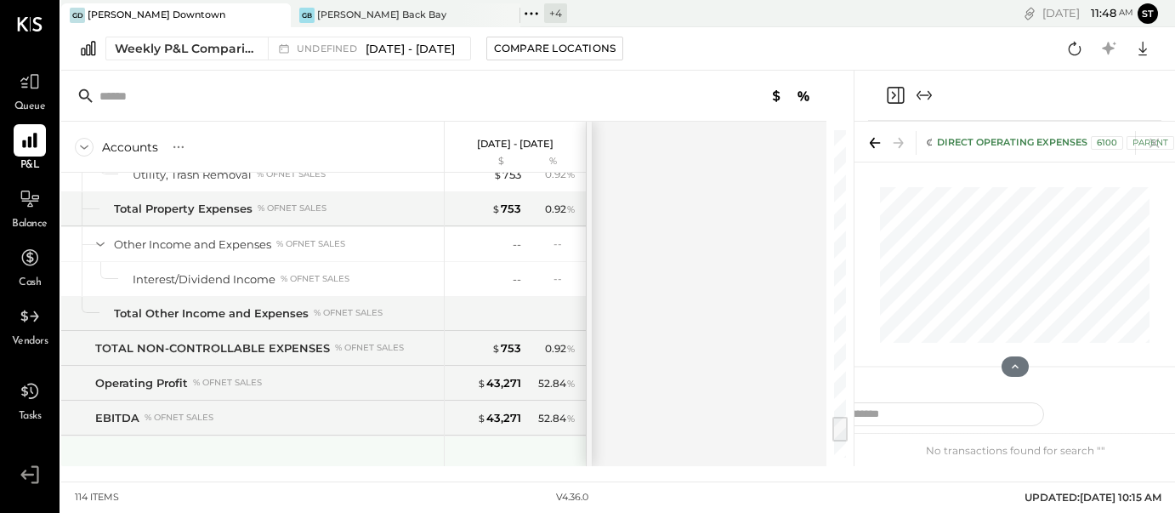
scroll to position [3382, 0]
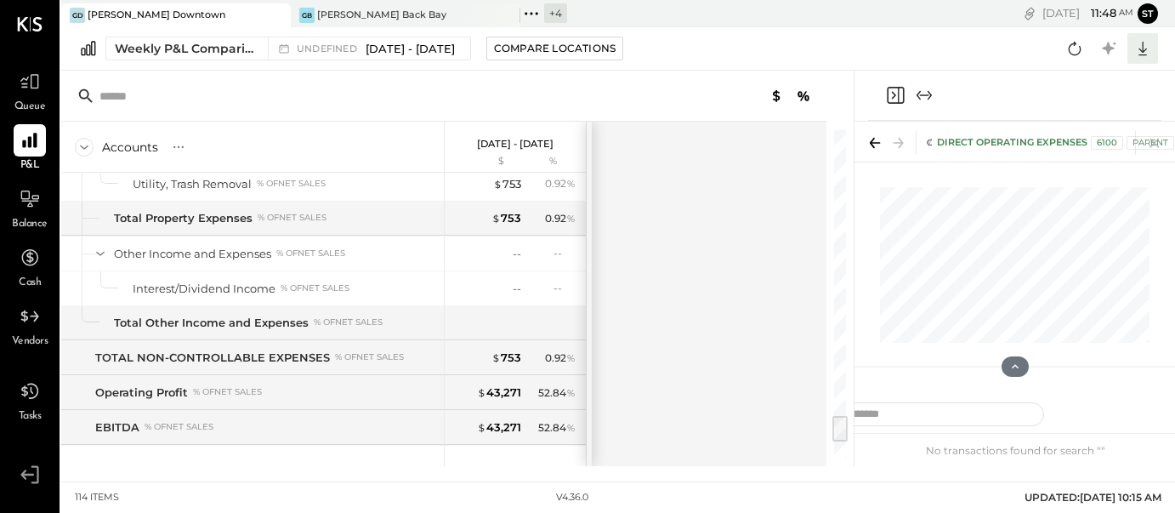
click at [1148, 50] on icon at bounding box center [1143, 48] width 22 height 22
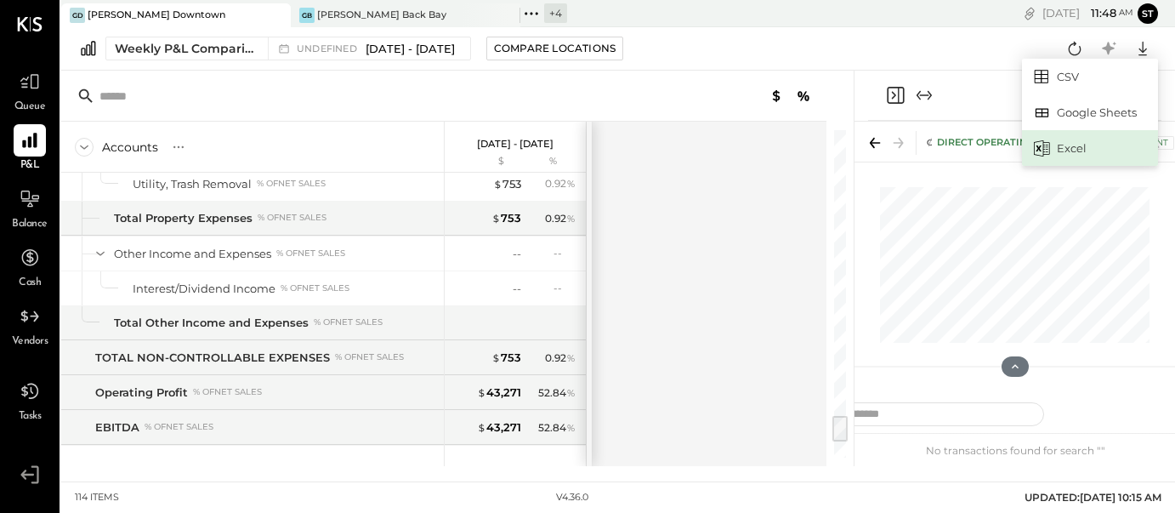
click at [1102, 139] on div "Excel" at bounding box center [1090, 148] width 136 height 36
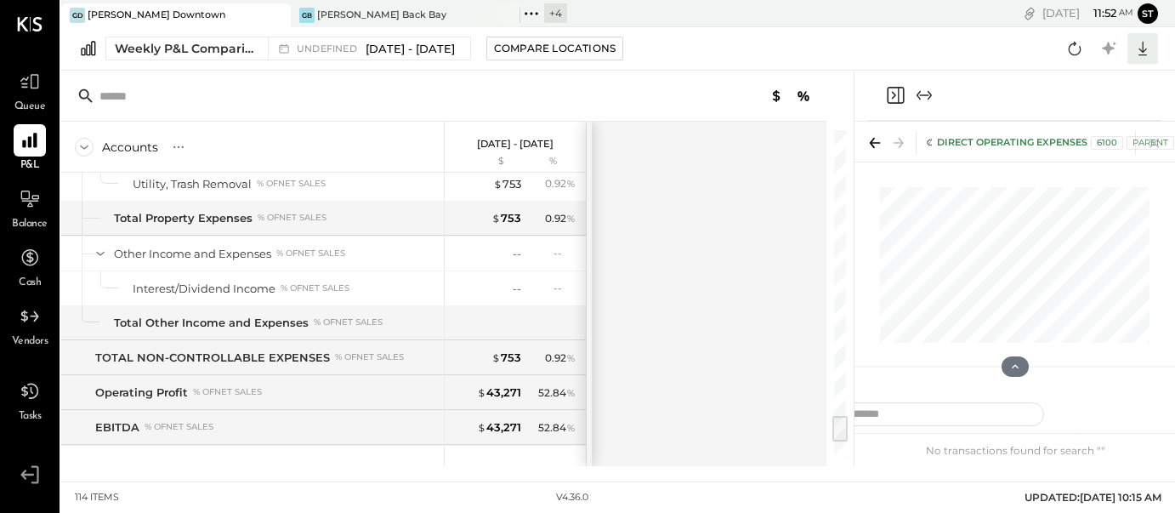
click at [1147, 48] on icon at bounding box center [1143, 48] width 22 height 22
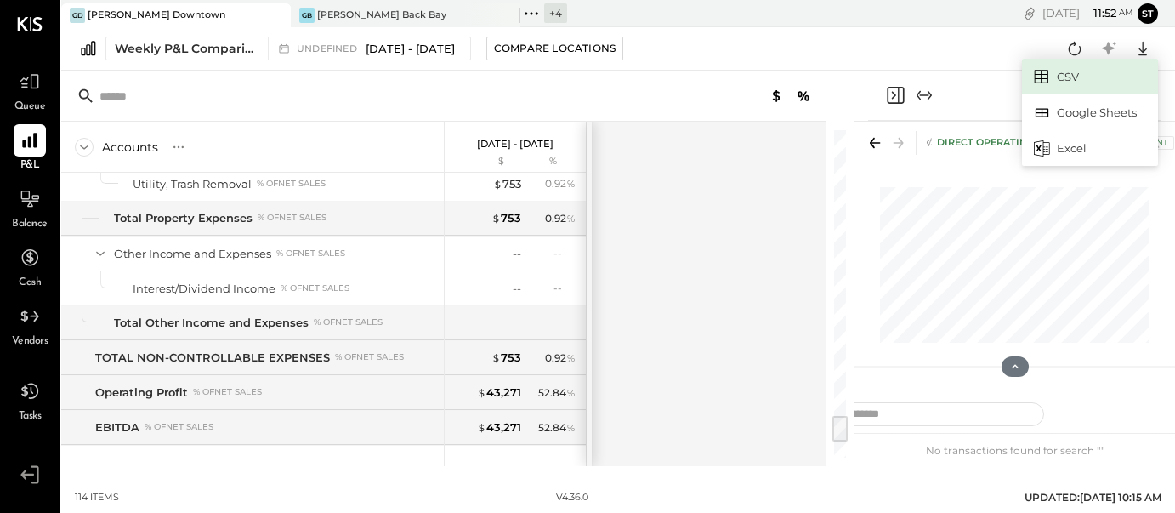
click at [1098, 77] on link "CSV" at bounding box center [1090, 77] width 136 height 36
